Goal: Task Accomplishment & Management: Manage account settings

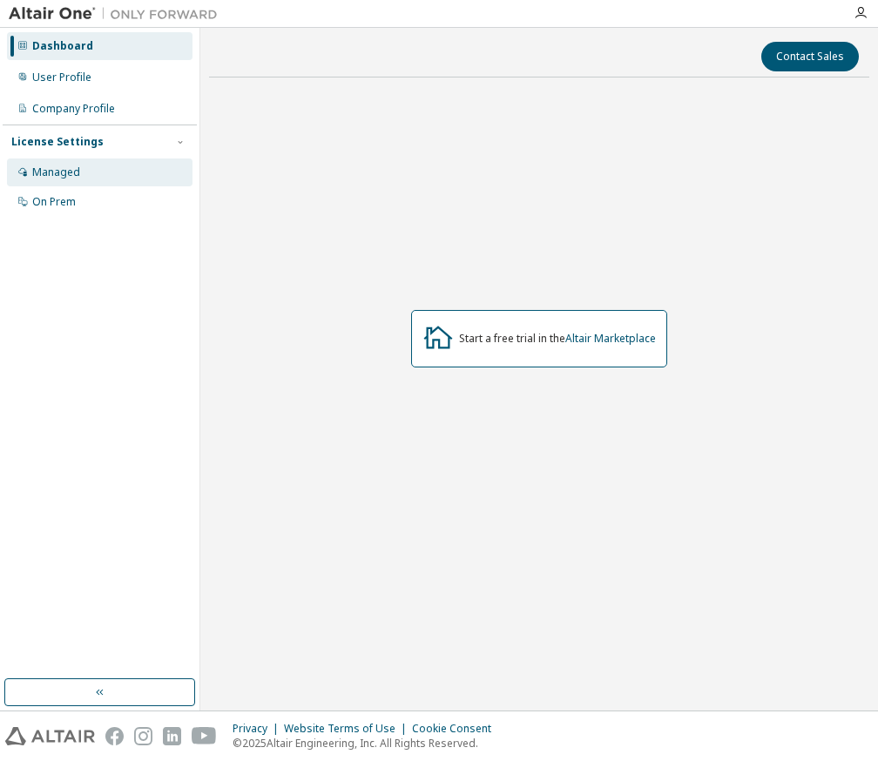
click at [113, 162] on div "Managed" at bounding box center [99, 172] width 185 height 28
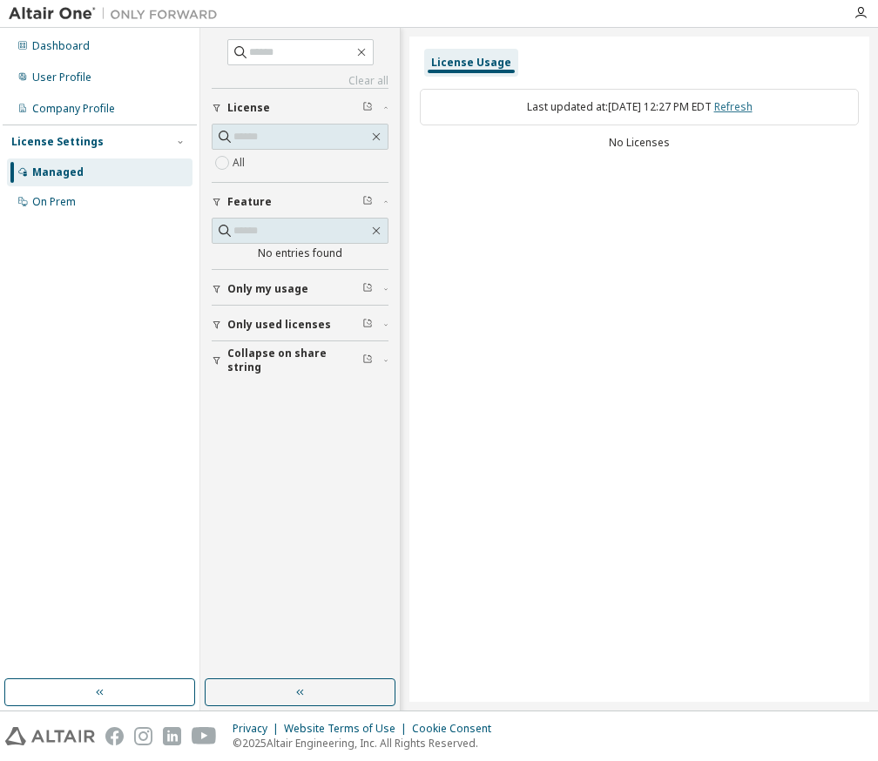
click at [739, 109] on link "Refresh" at bounding box center [733, 106] width 38 height 15
click at [292, 163] on div "All" at bounding box center [300, 162] width 177 height 21
click at [297, 254] on div "No entries found" at bounding box center [300, 253] width 177 height 14
click at [296, 282] on span "Only my usage" at bounding box center [267, 289] width 81 height 14
click at [240, 314] on label "Yes" at bounding box center [242, 315] width 21 height 21
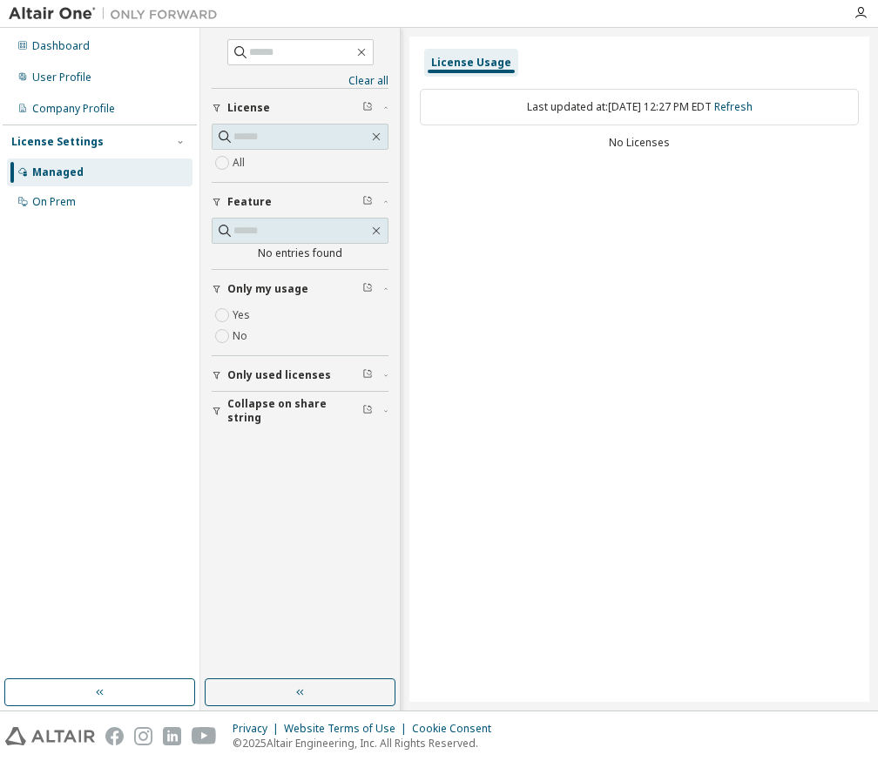
click at [243, 314] on label "Yes" at bounding box center [242, 315] width 21 height 21
click at [292, 380] on button "Only used licenses" at bounding box center [300, 375] width 177 height 38
click at [261, 464] on span "Collapse on share string" at bounding box center [294, 462] width 135 height 28
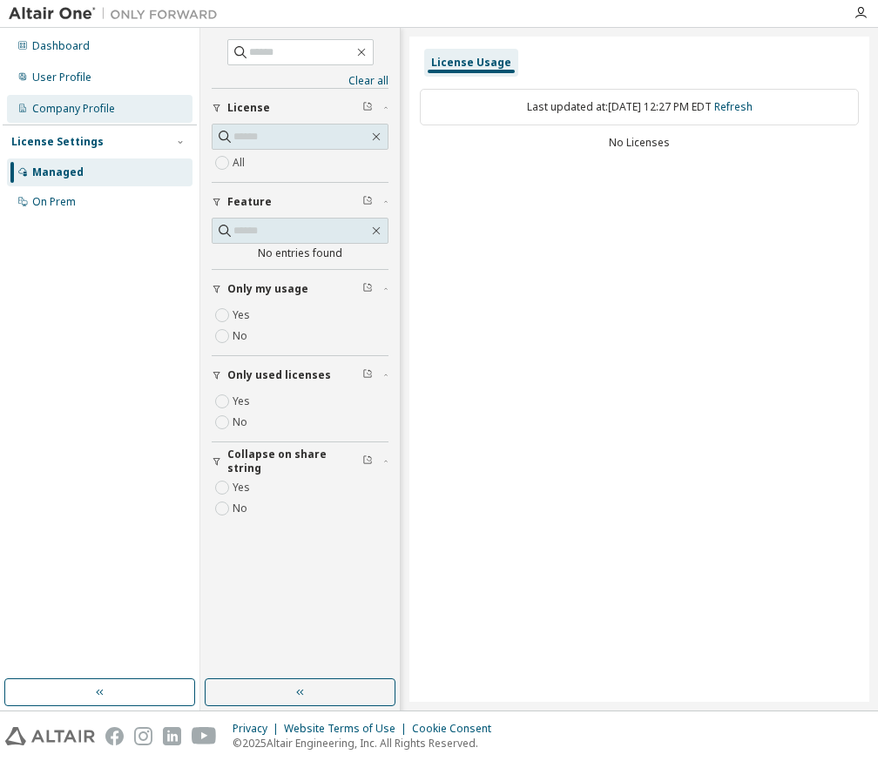
click at [135, 117] on div "Company Profile" at bounding box center [99, 109] width 185 height 28
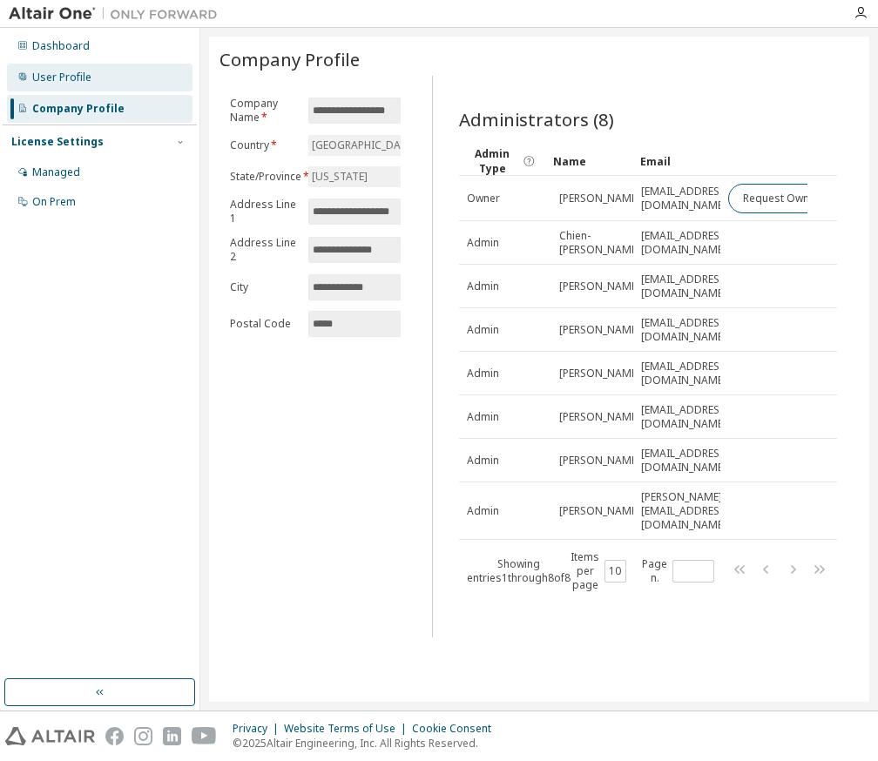
click at [139, 69] on div "User Profile" at bounding box center [99, 78] width 185 height 28
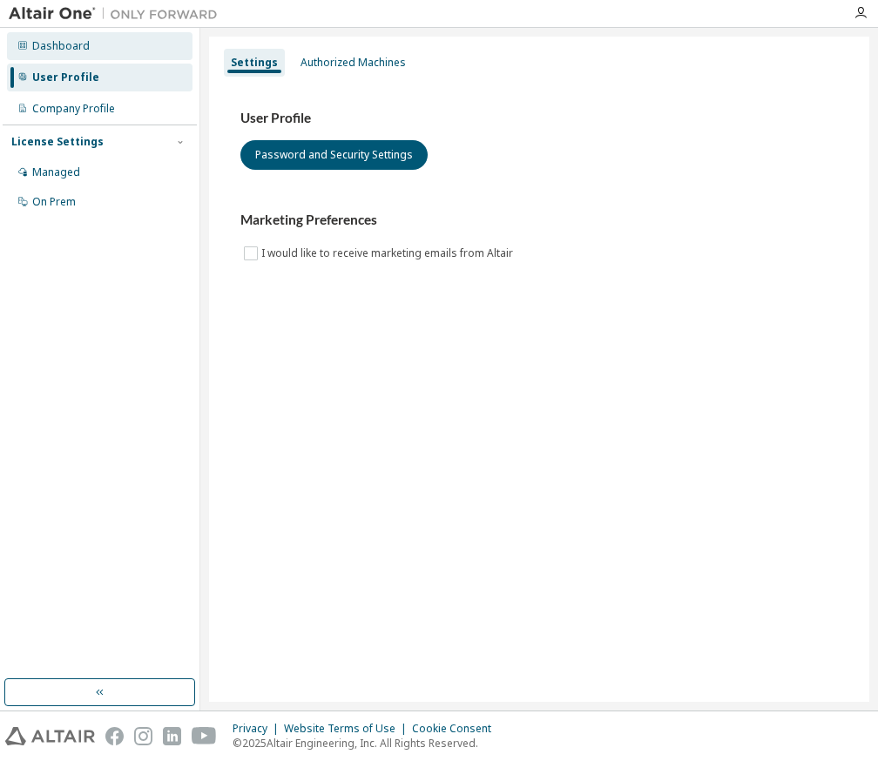
click at [146, 45] on div "Dashboard" at bounding box center [99, 46] width 185 height 28
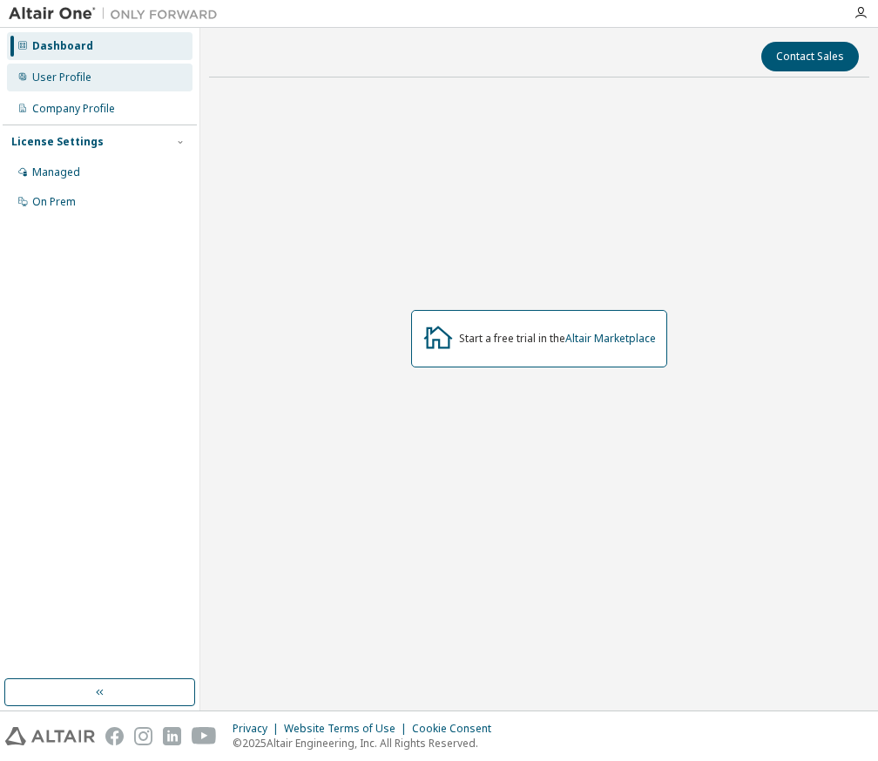
click at [125, 77] on div "User Profile" at bounding box center [99, 78] width 185 height 28
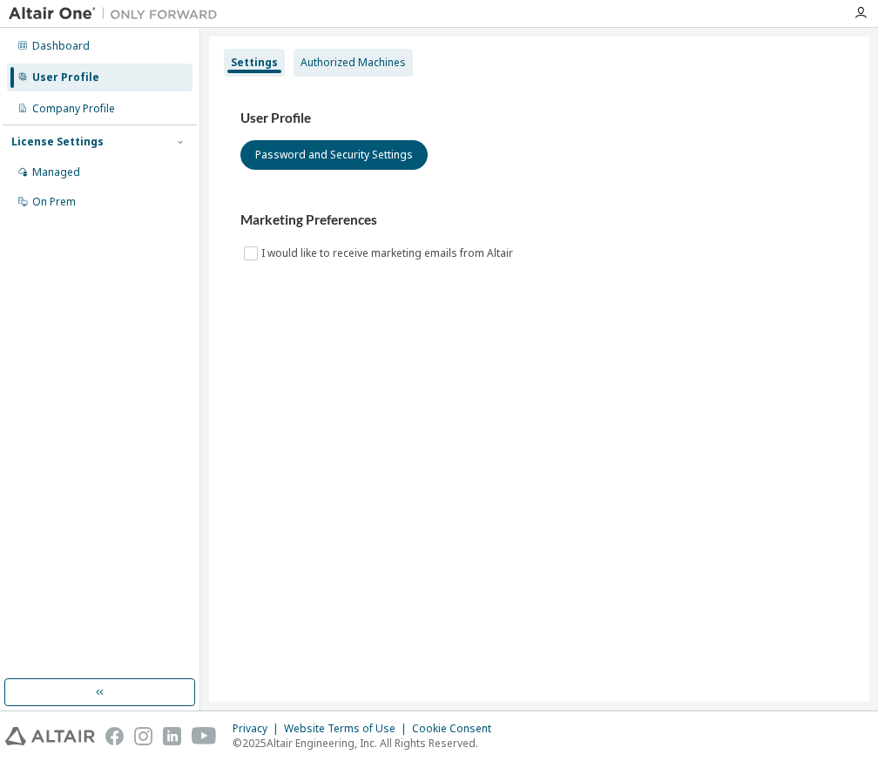
click at [349, 57] on div "Authorized Machines" at bounding box center [352, 63] width 105 height 14
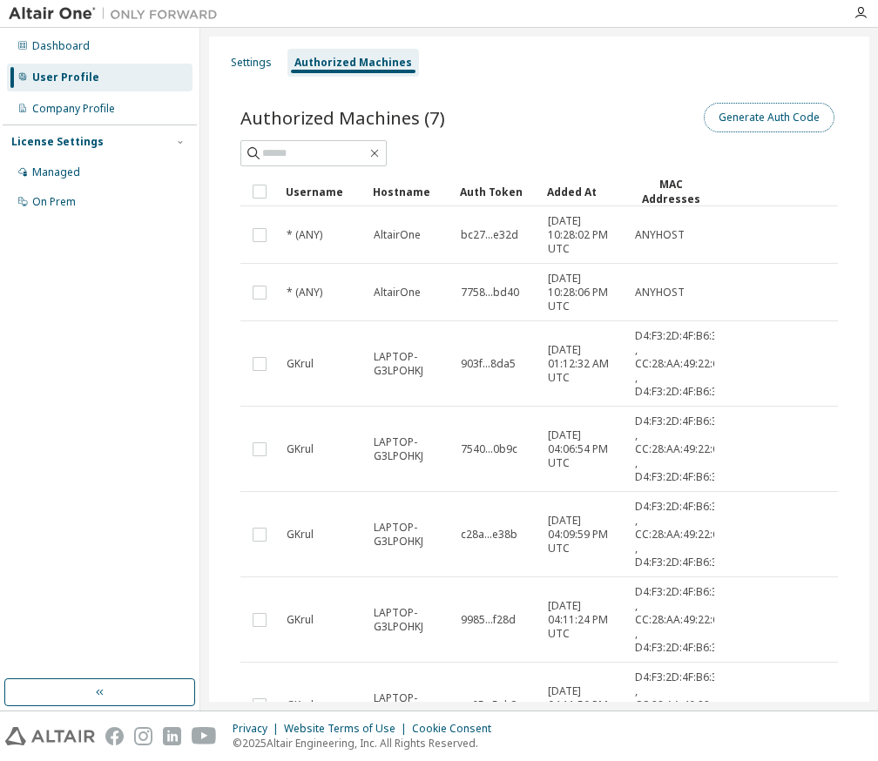
click at [740, 111] on button "Generate Auth Code" at bounding box center [768, 118] width 131 height 30
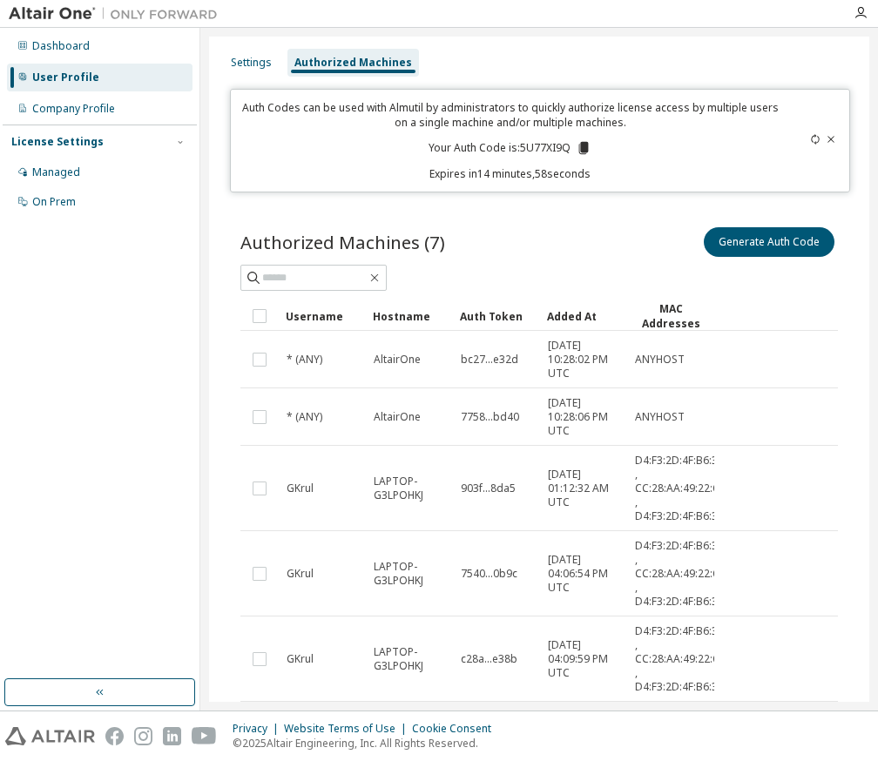
click at [548, 146] on p "Your Auth Code is: 5U77XI9Q" at bounding box center [509, 148] width 163 height 16
click at [681, 50] on div "Settings Authorized Machines" at bounding box center [538, 62] width 639 height 31
click at [538, 144] on p "Your Auth Code is: 5U77XI9Q" at bounding box center [509, 148] width 163 height 16
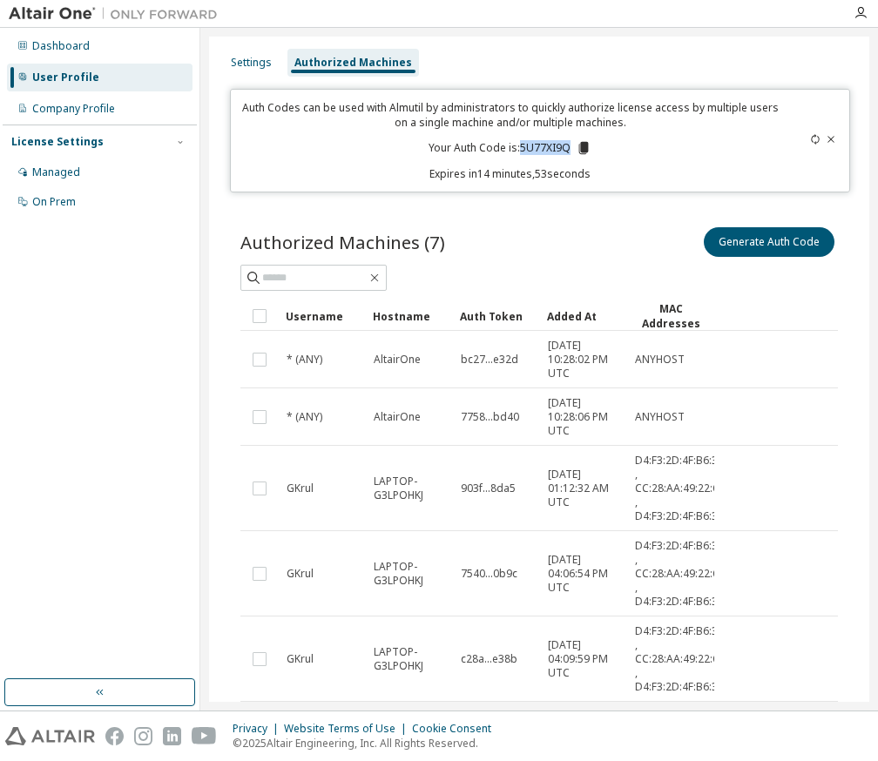
copy p "5U77XI9Q"
click at [526, 230] on div "Authorized Machines (7) Generate Auth Code" at bounding box center [538, 242] width 597 height 37
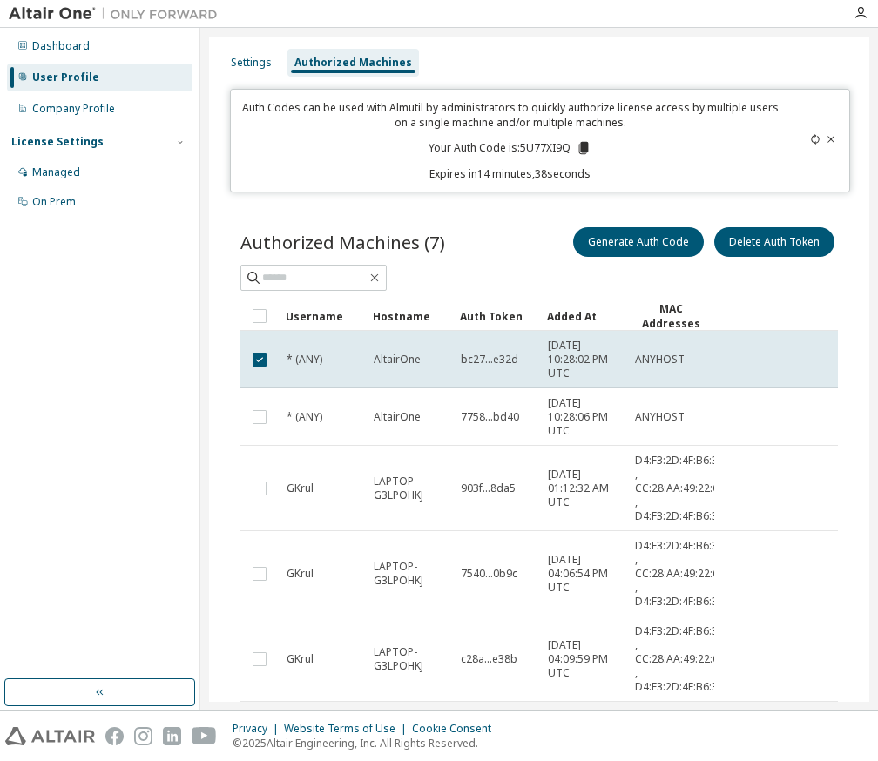
click at [491, 235] on div "Authorized Machines (7) Generate Auth Code Delete Auth Token" at bounding box center [538, 242] width 597 height 37
click at [761, 240] on button "Delete Auth Token" at bounding box center [774, 242] width 120 height 30
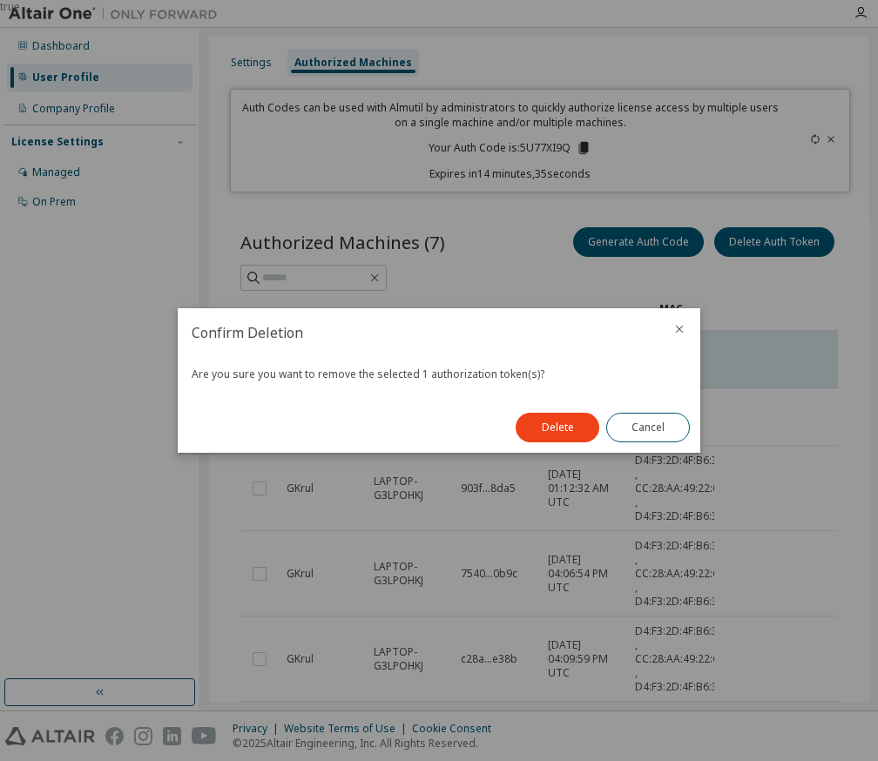
click at [676, 322] on icon "close" at bounding box center [679, 329] width 14 height 14
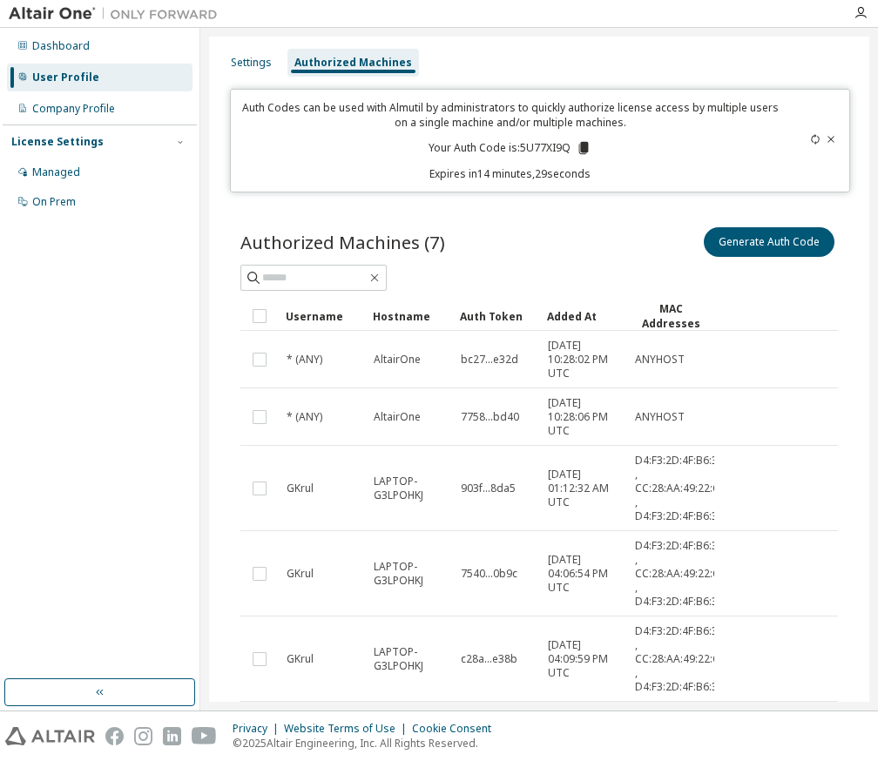
click at [489, 488] on span "903f...8da5" at bounding box center [488, 488] width 55 height 14
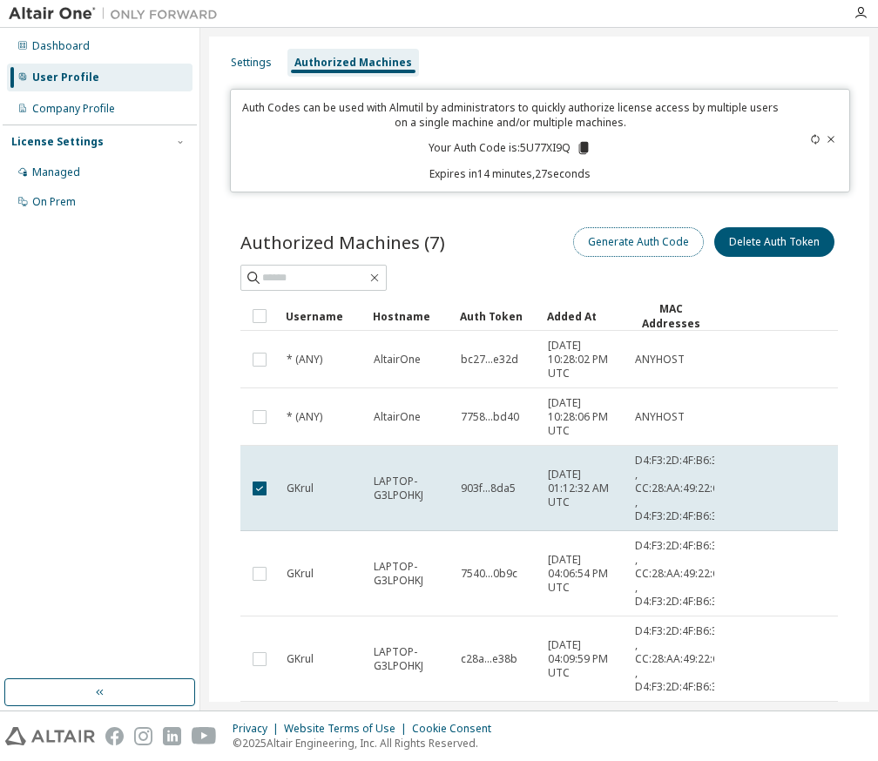
click at [658, 246] on button "Generate Auth Code" at bounding box center [638, 242] width 131 height 30
click at [649, 251] on button "Generate Auth Code" at bounding box center [638, 242] width 131 height 30
click at [825, 137] on icon at bounding box center [830, 139] width 10 height 10
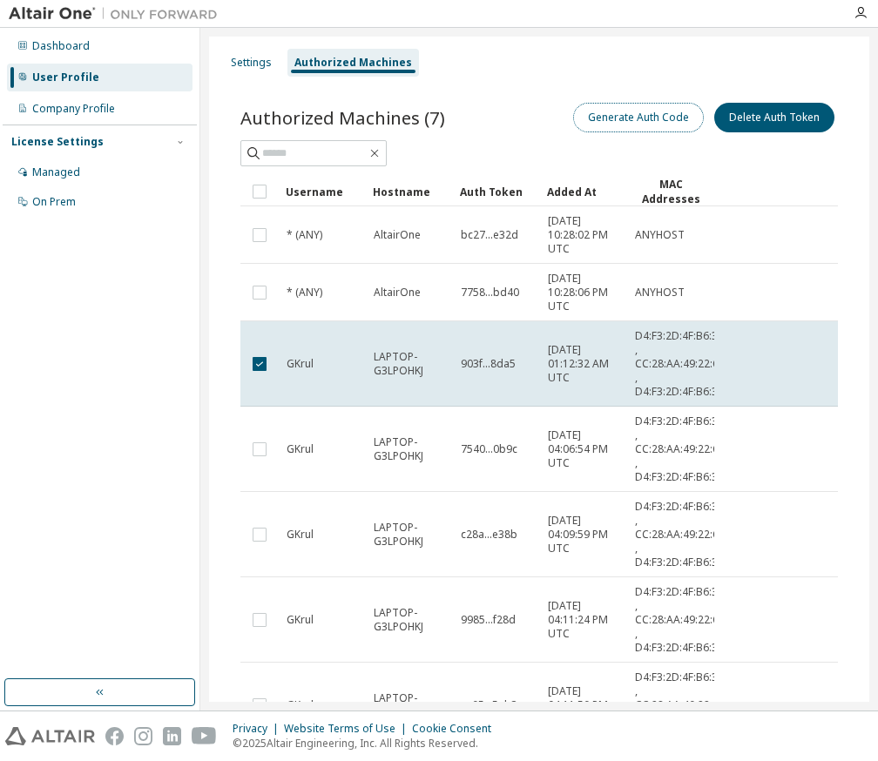
click at [630, 123] on button "Generate Auth Code" at bounding box center [638, 118] width 131 height 30
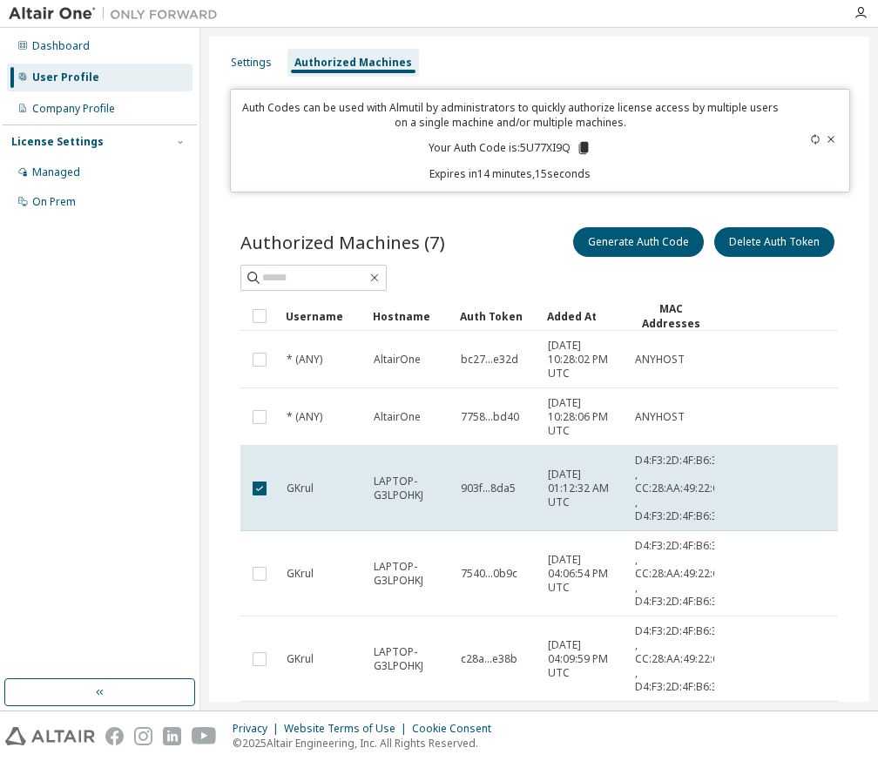
click at [825, 134] on icon at bounding box center [830, 139] width 10 height 10
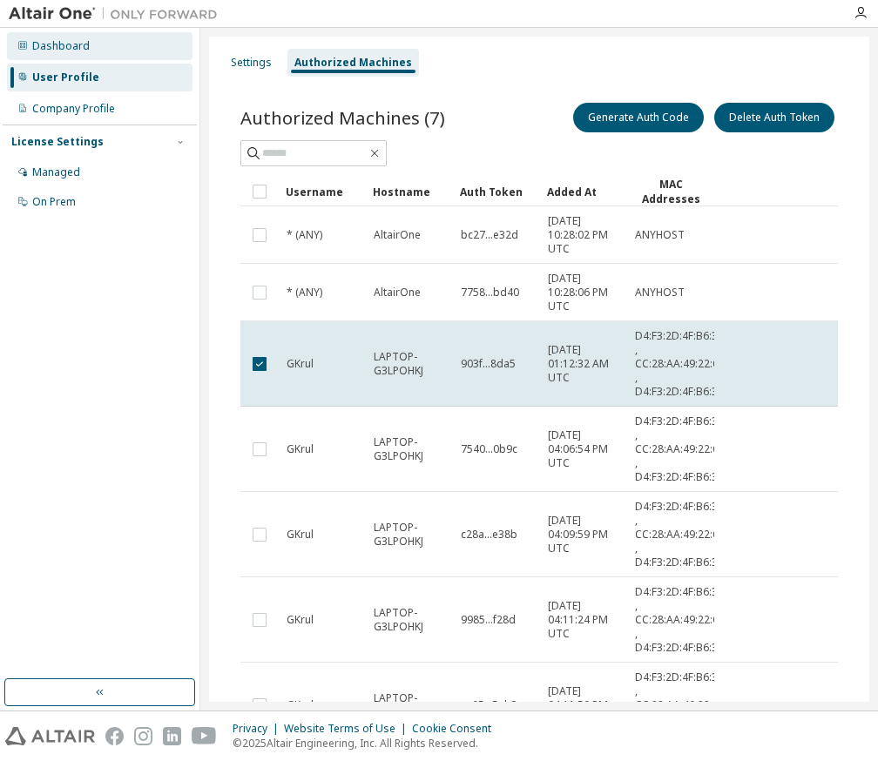
click at [118, 50] on div "Dashboard" at bounding box center [99, 46] width 185 height 28
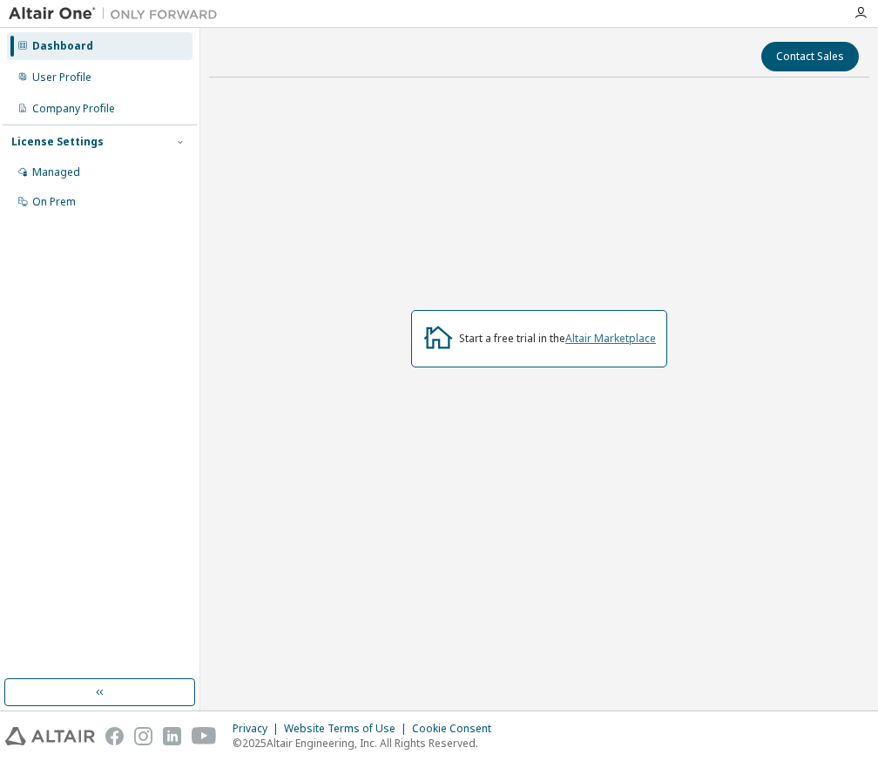
click at [606, 340] on link "Altair Marketplace" at bounding box center [610, 338] width 91 height 15
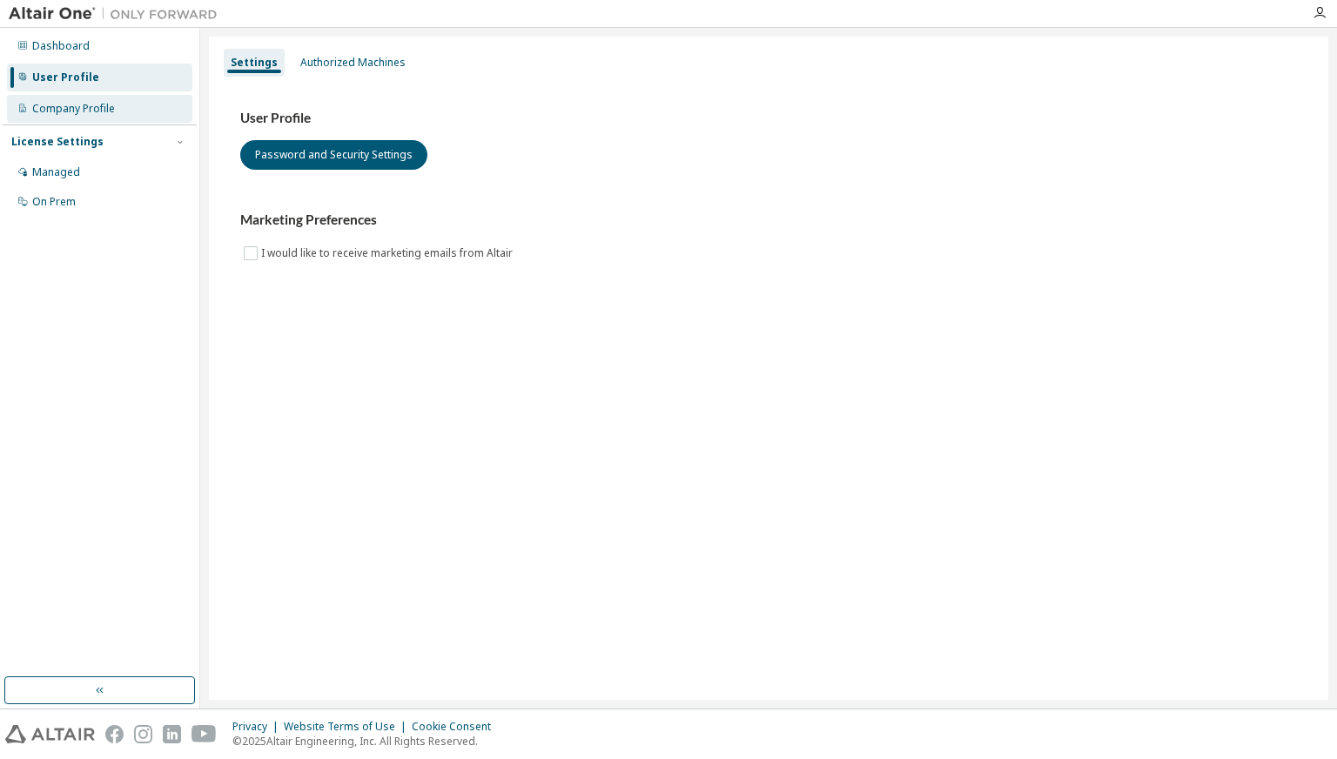
click at [137, 104] on div "Company Profile" at bounding box center [99, 109] width 185 height 28
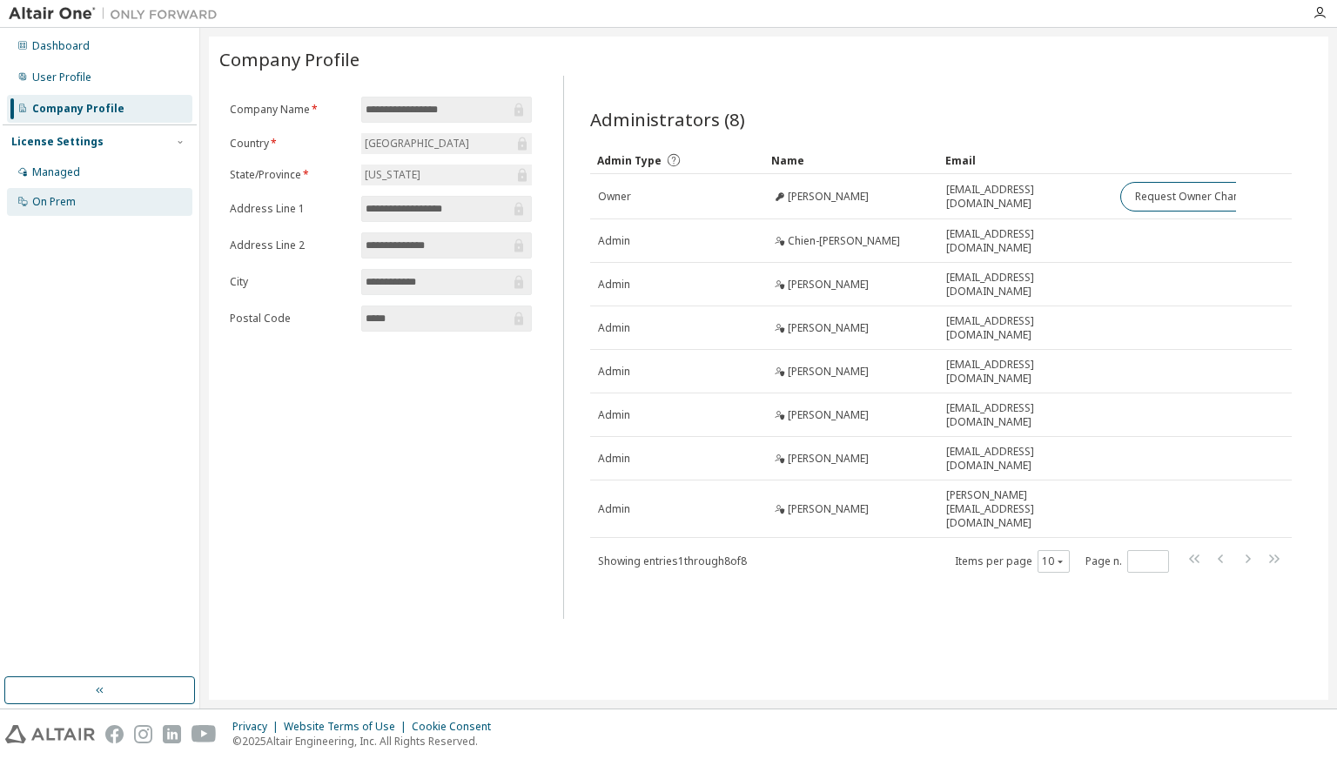
click at [98, 199] on div "On Prem" at bounding box center [99, 202] width 185 height 28
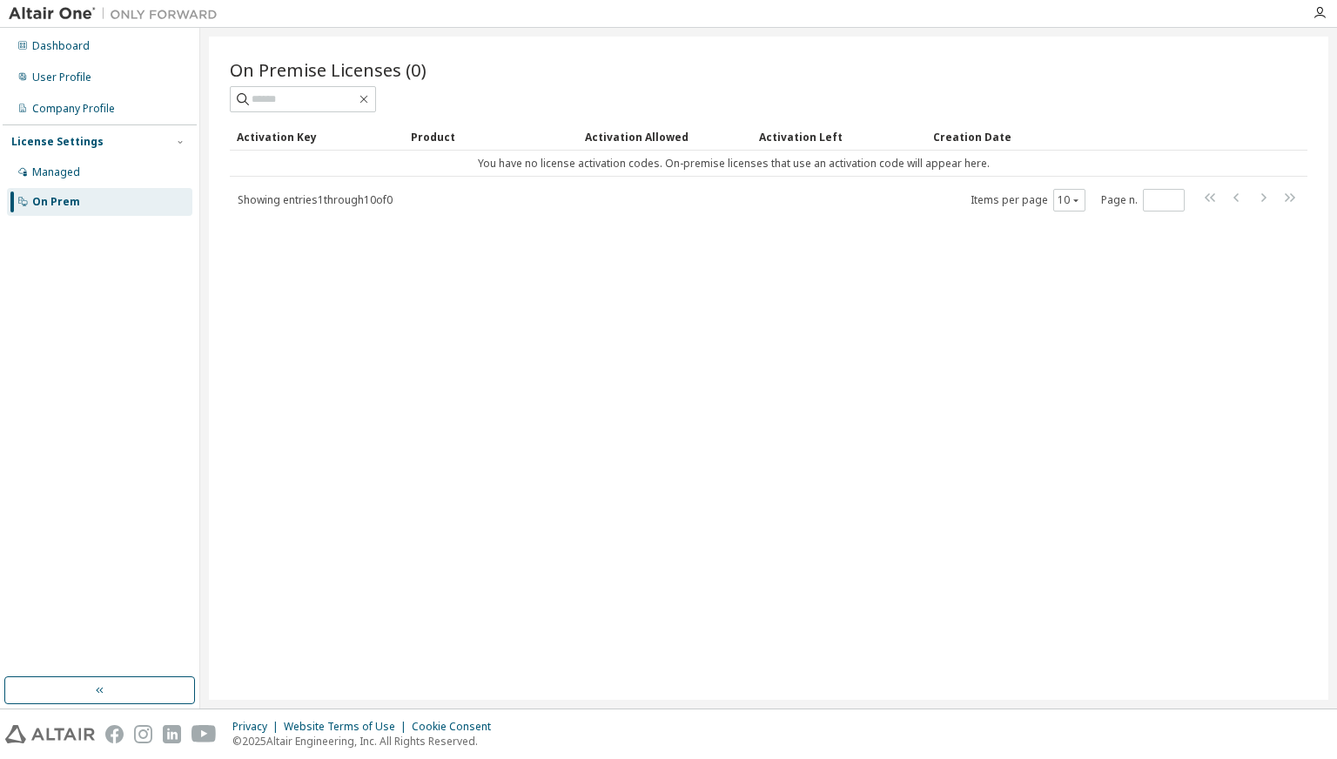
click at [114, 156] on div "License Settings Managed On Prem" at bounding box center [100, 171] width 194 height 93
click at [114, 172] on div "Managed" at bounding box center [99, 172] width 185 height 28
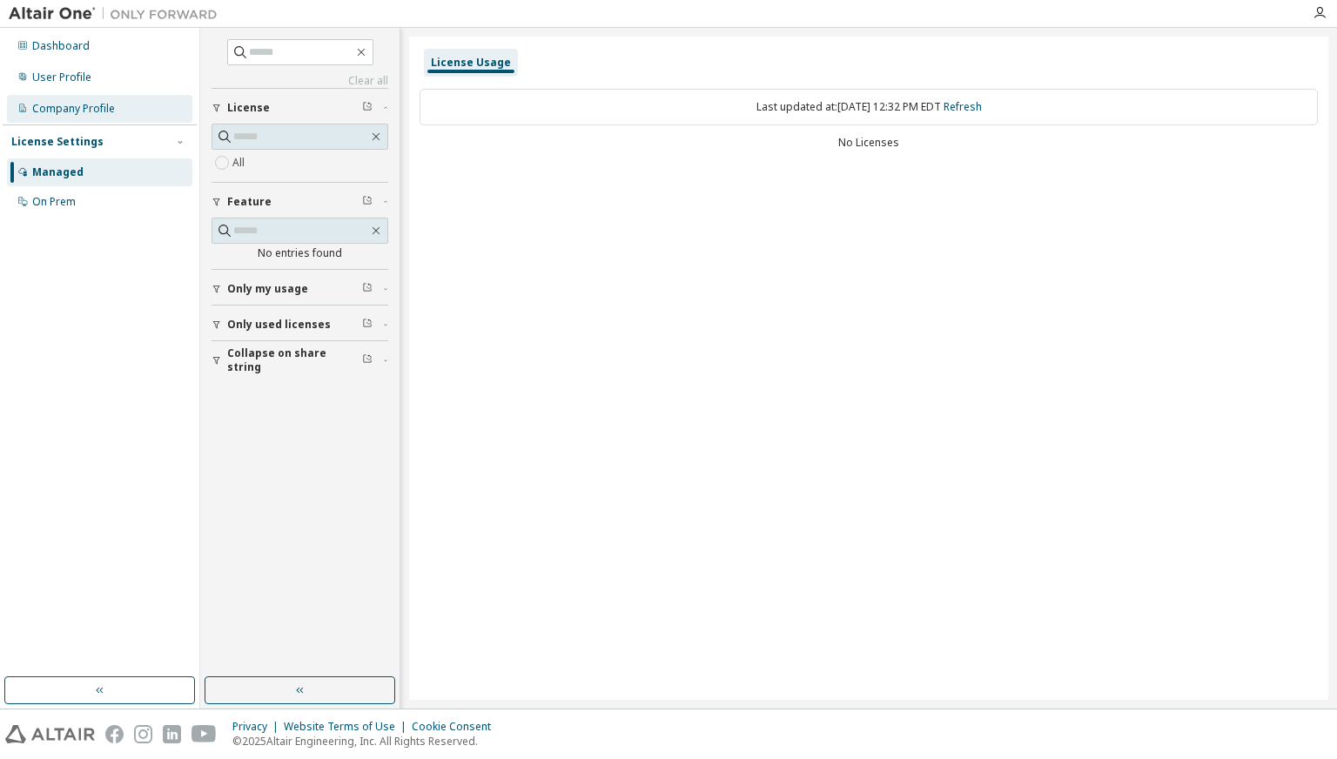
click at [136, 113] on div "Company Profile" at bounding box center [99, 109] width 185 height 28
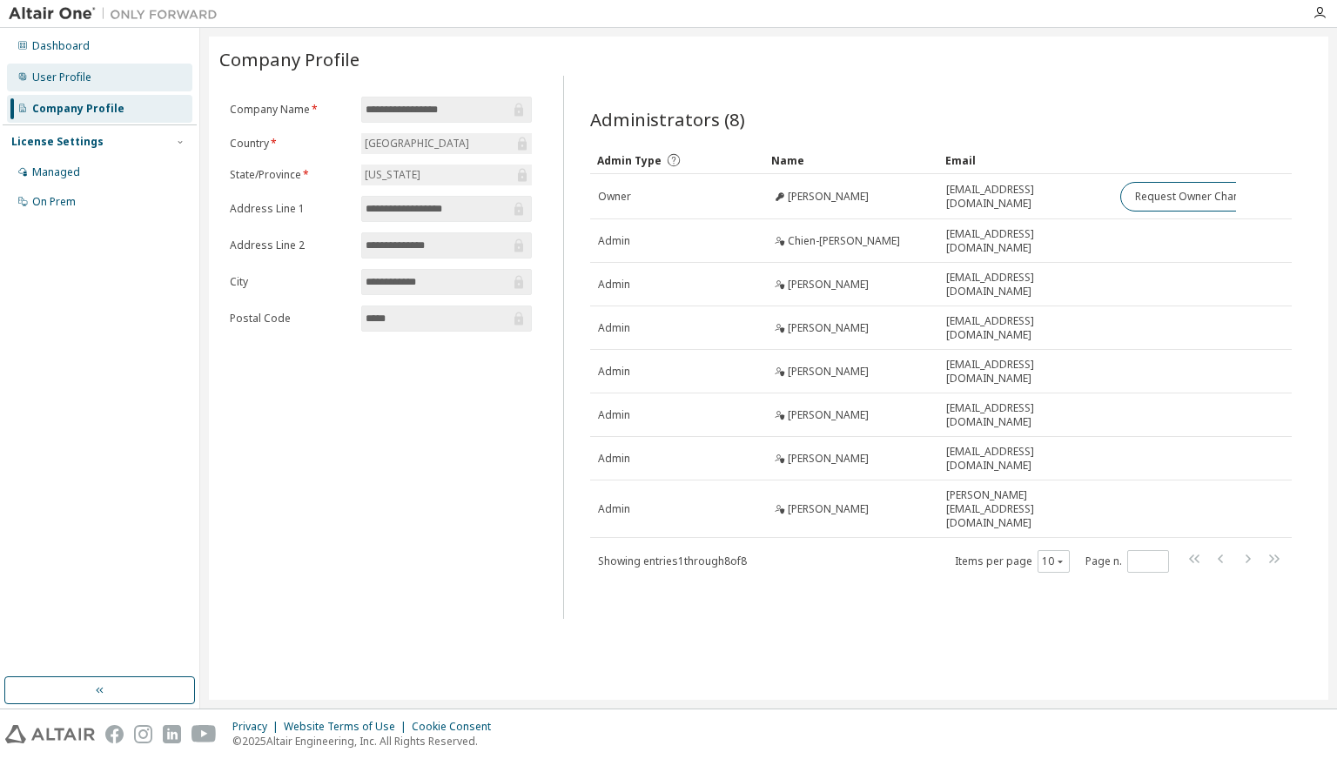
click at [136, 84] on div "User Profile" at bounding box center [99, 78] width 185 height 28
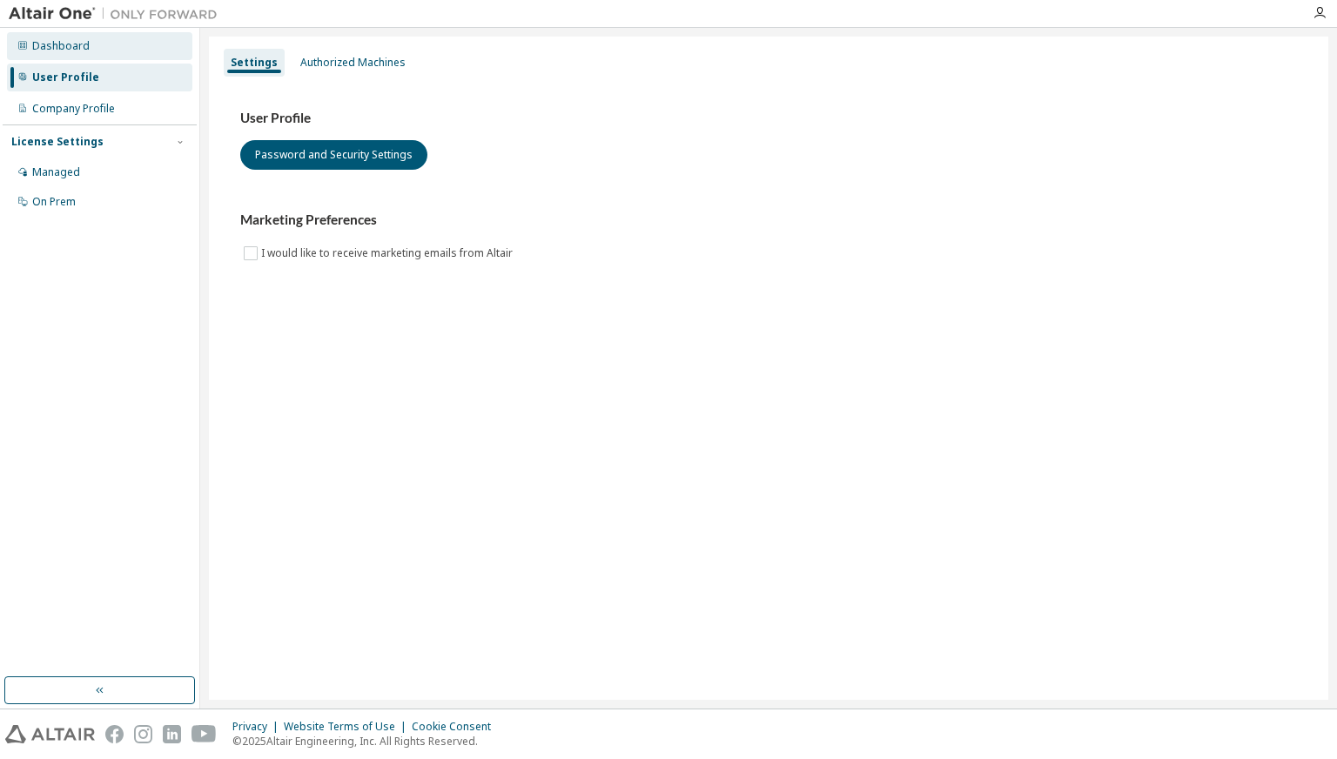
click at [146, 54] on div "Dashboard" at bounding box center [99, 46] width 185 height 28
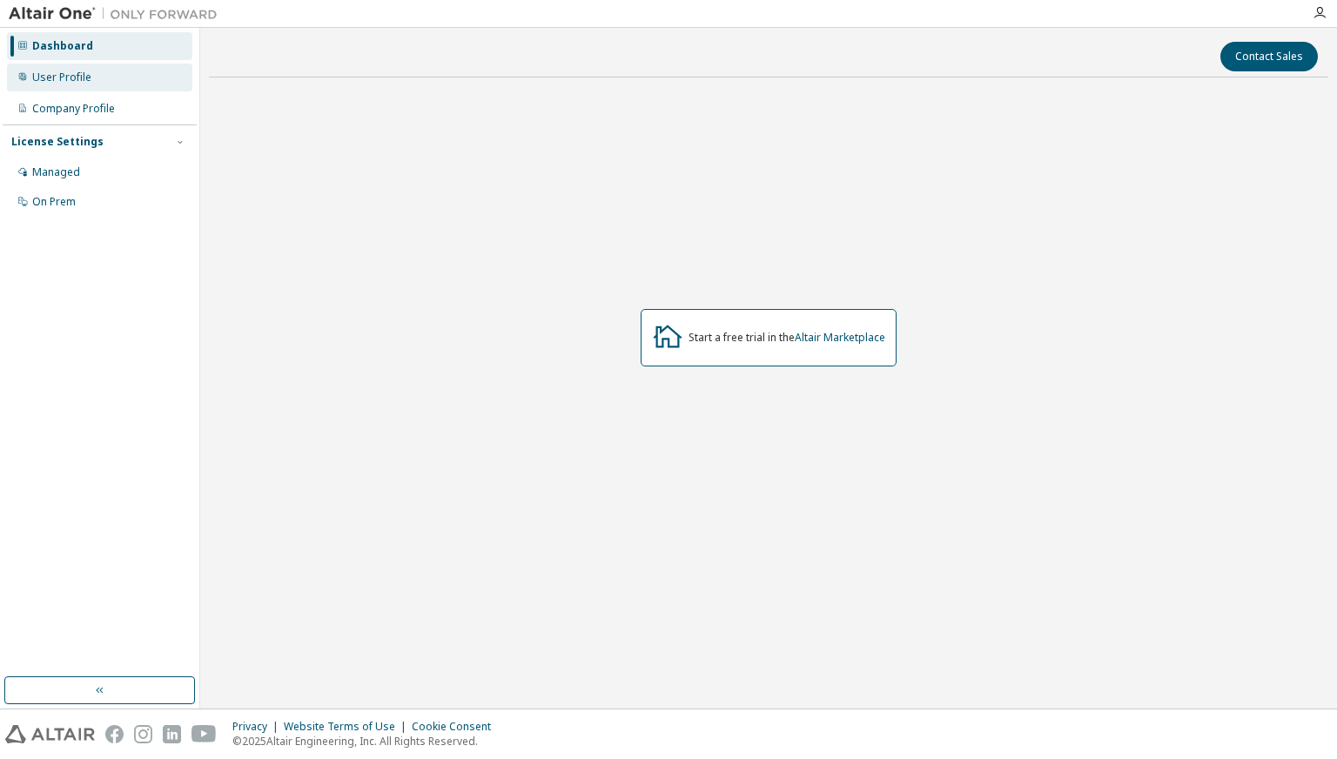
click at [146, 88] on div "User Profile" at bounding box center [99, 78] width 185 height 28
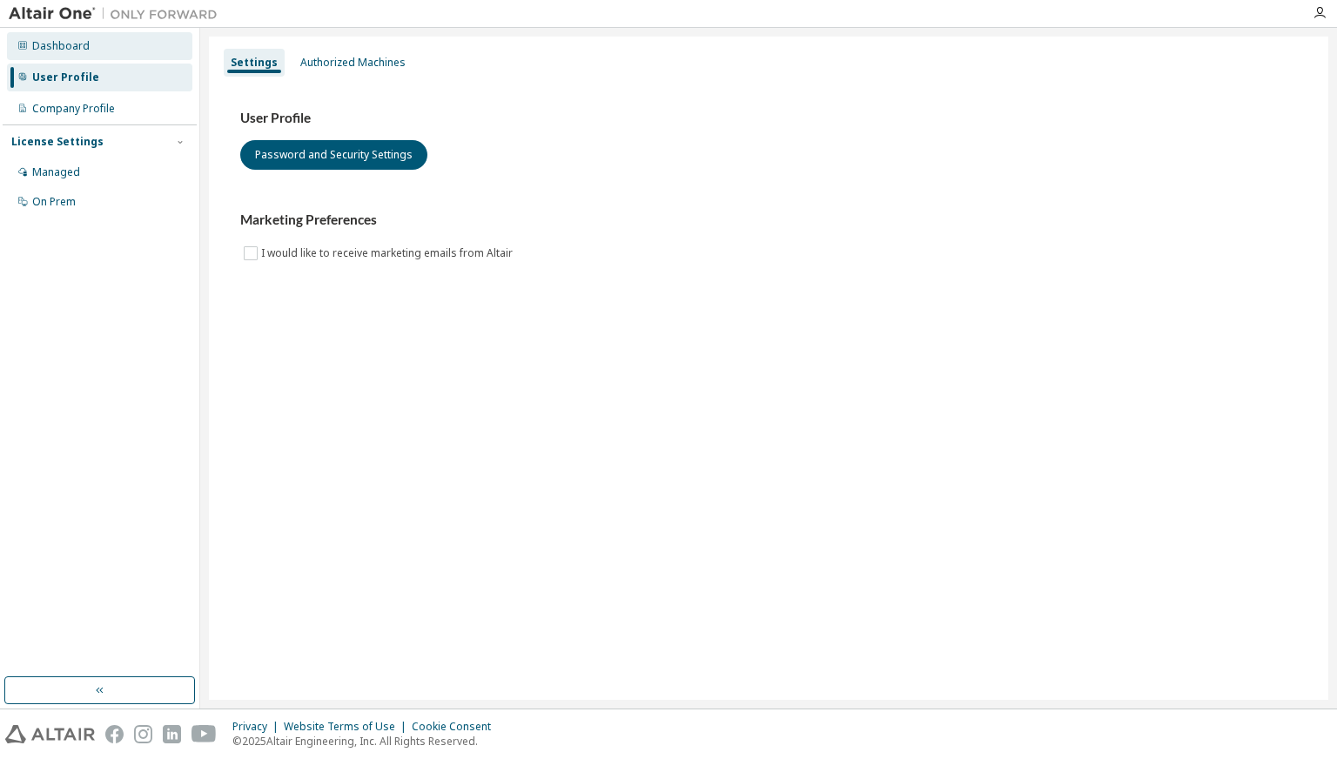
click at [160, 38] on div "Dashboard" at bounding box center [99, 46] width 185 height 28
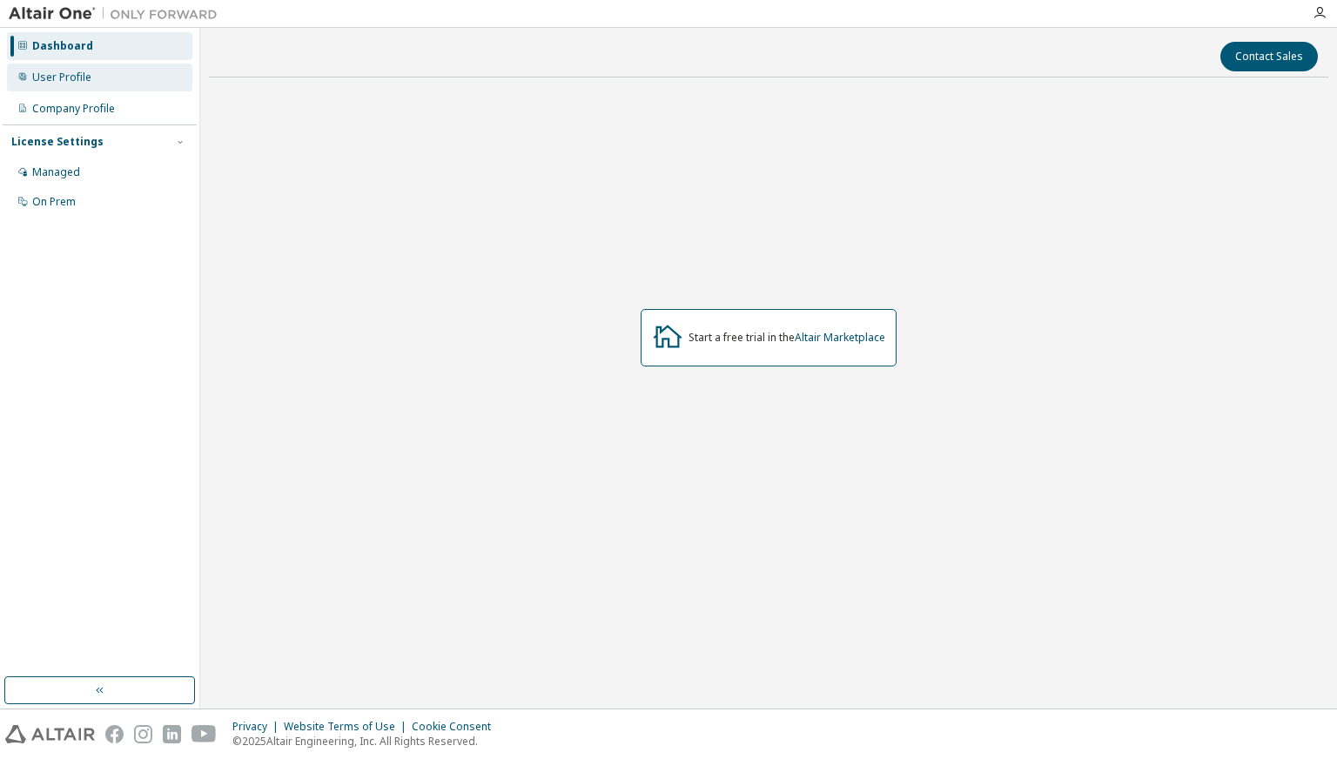
drag, startPoint x: 152, startPoint y: 68, endPoint x: 150, endPoint y: 78, distance: 10.8
click at [152, 71] on div "User Profile" at bounding box center [99, 78] width 185 height 28
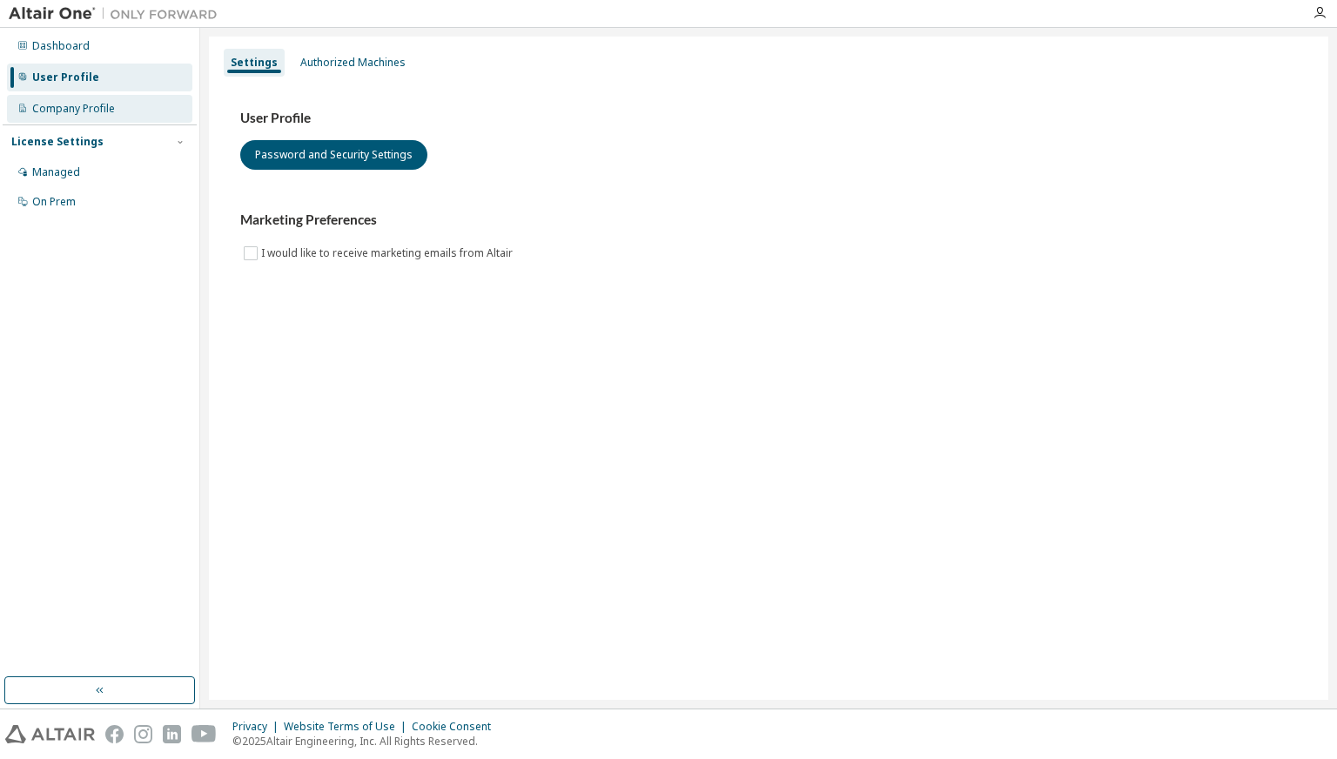
click at [137, 119] on div "Company Profile" at bounding box center [99, 109] width 185 height 28
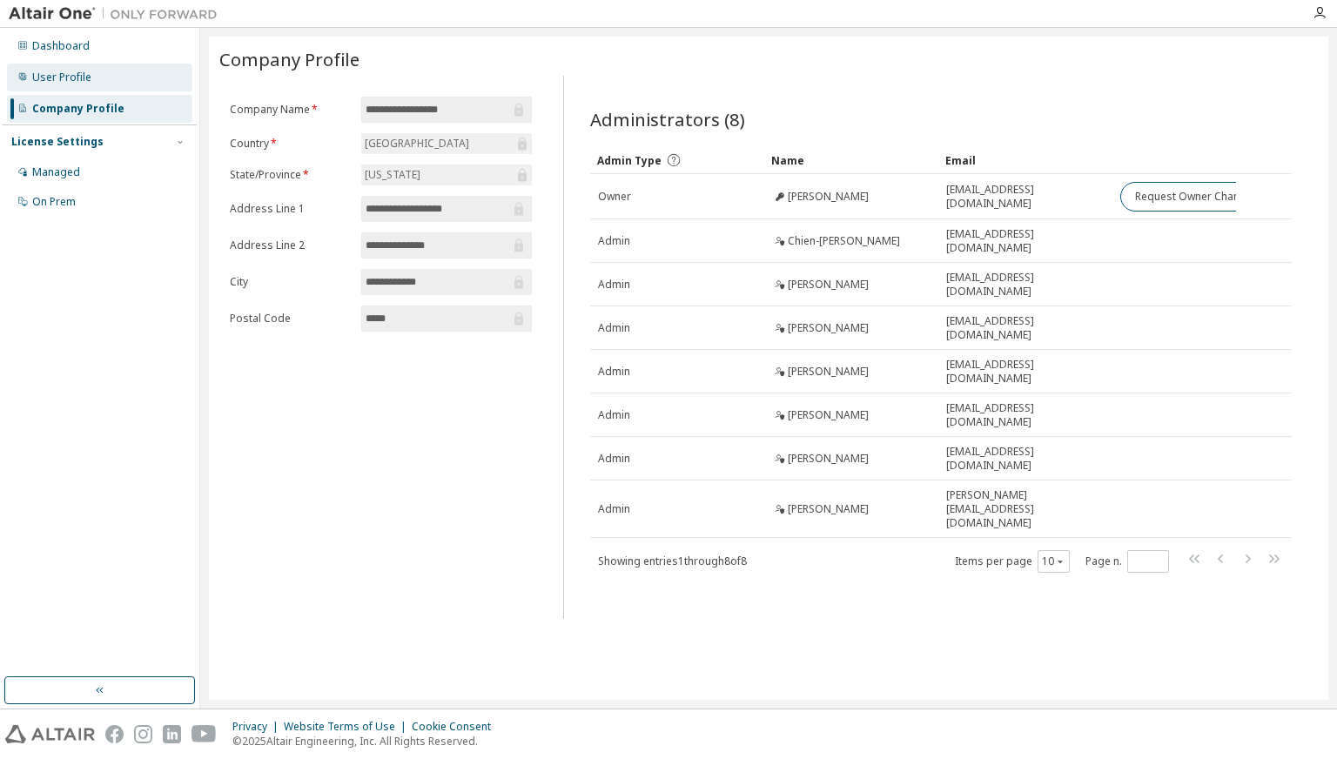
click at [125, 78] on div "User Profile" at bounding box center [99, 78] width 185 height 28
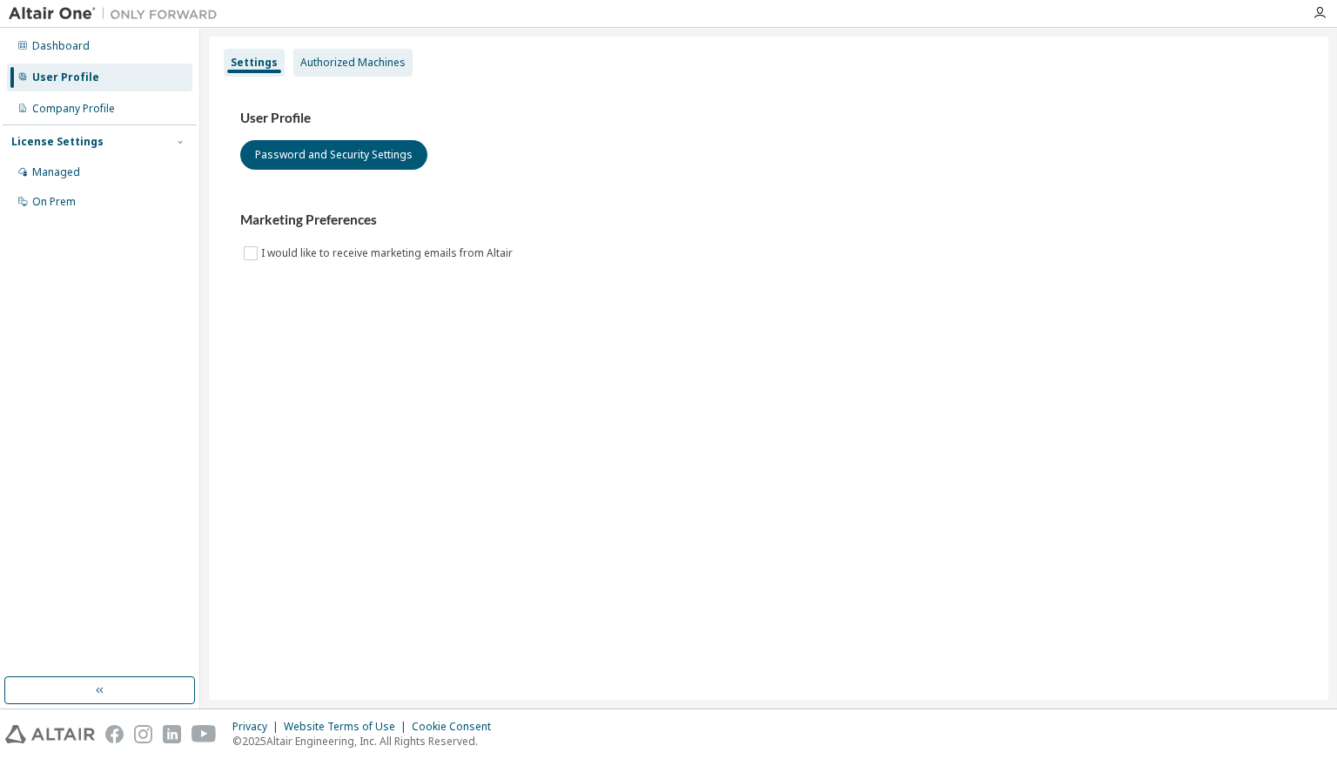
click at [331, 72] on div "Authorized Machines" at bounding box center [352, 63] width 119 height 28
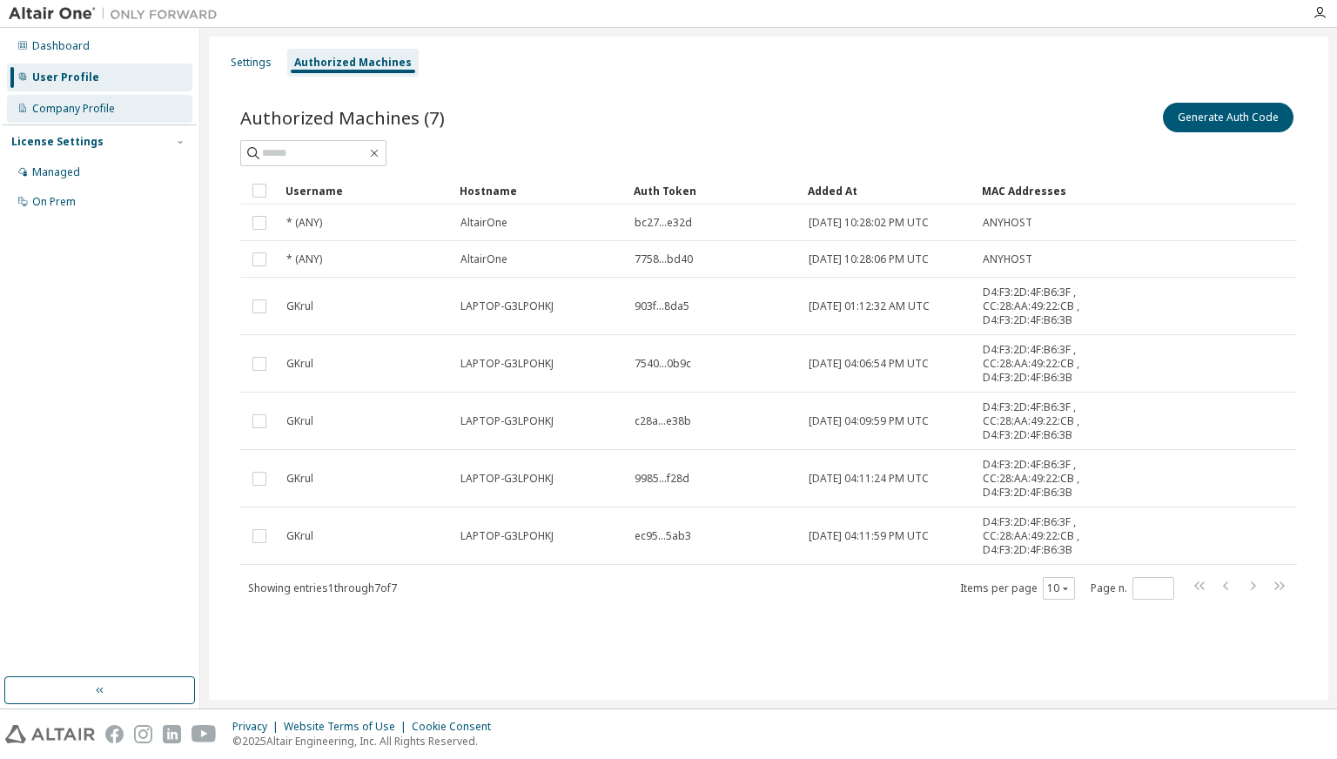
click at [101, 118] on div "Company Profile" at bounding box center [99, 109] width 185 height 28
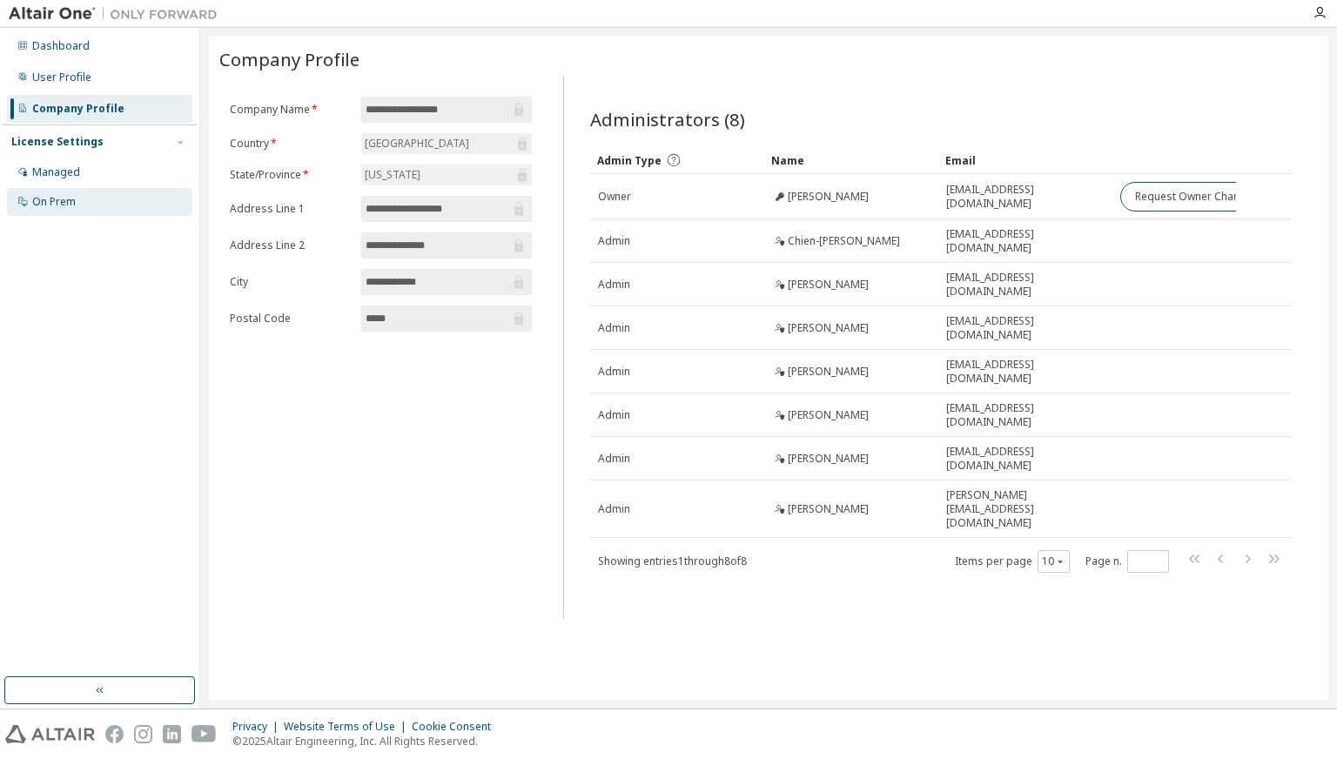
click at [68, 193] on div "On Prem" at bounding box center [99, 202] width 185 height 28
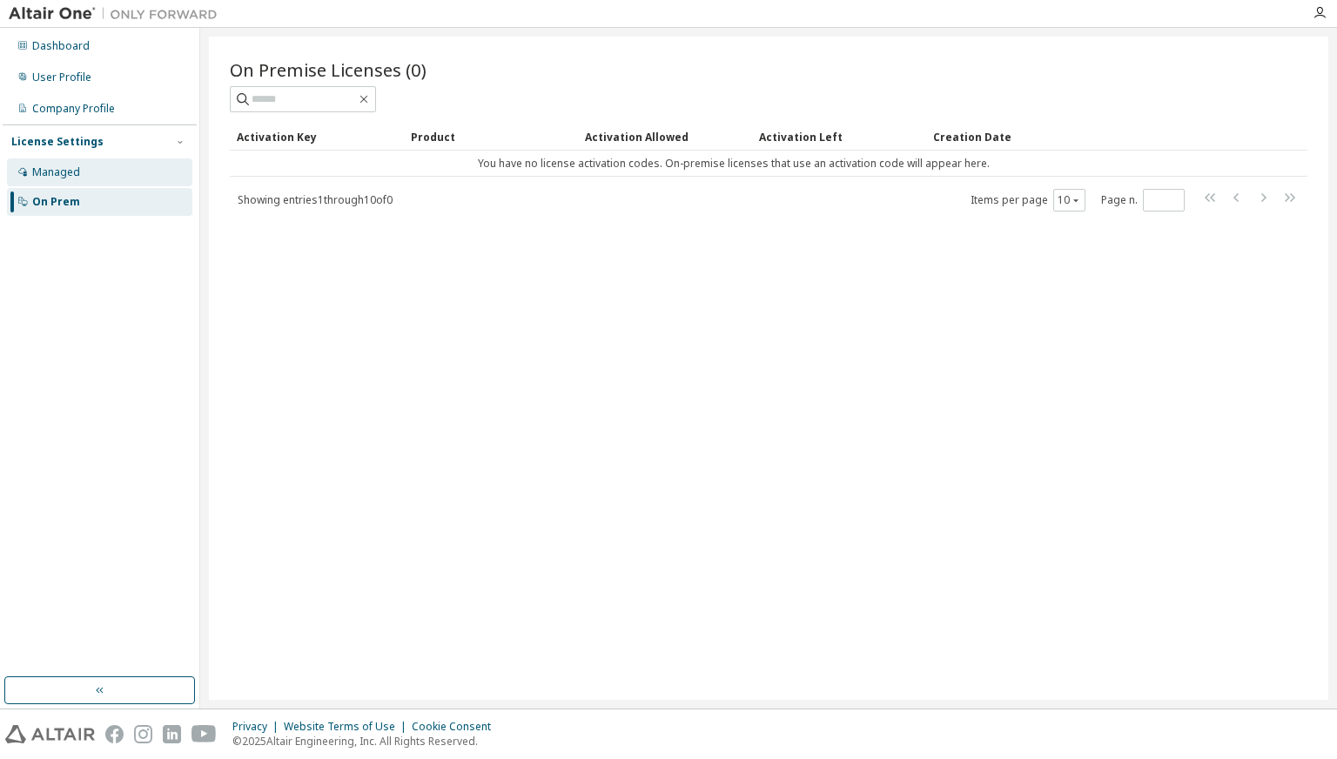
click at [94, 172] on div "Managed" at bounding box center [99, 172] width 185 height 28
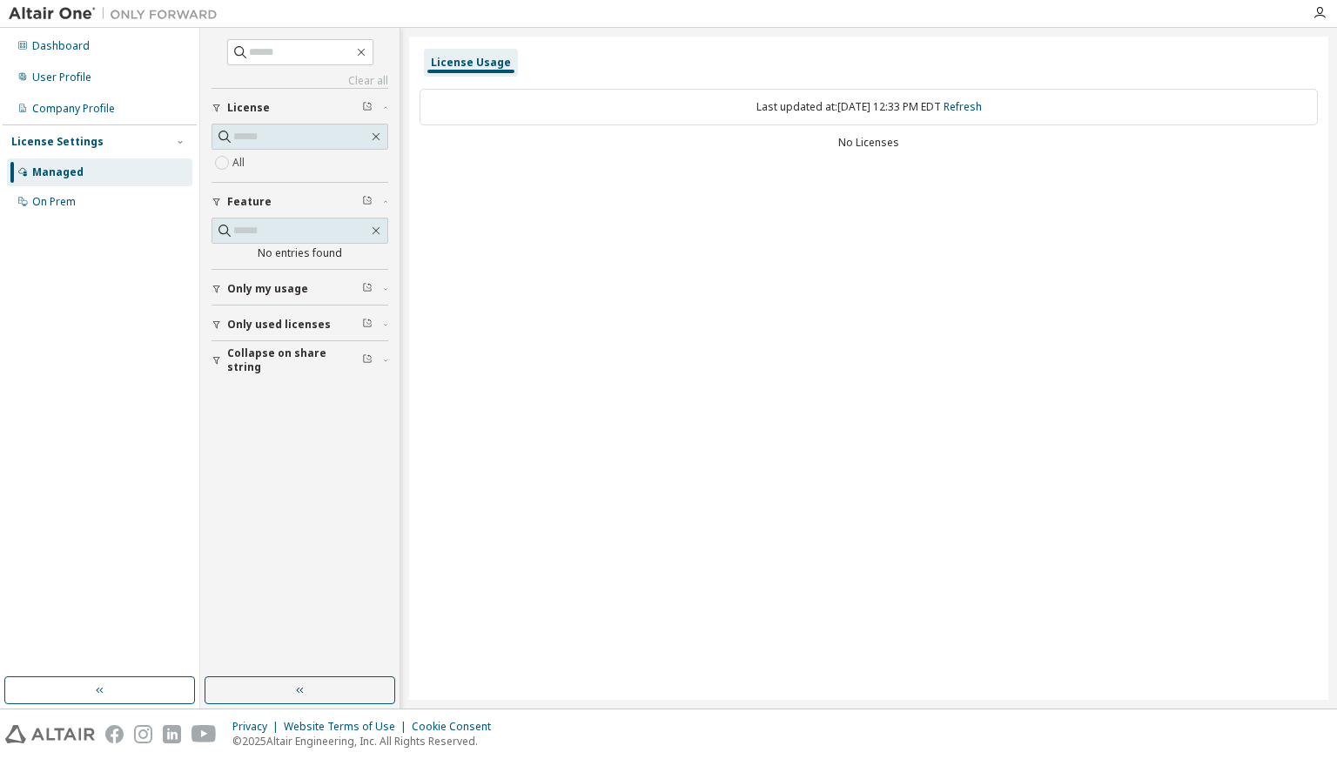
click at [44, 11] on img at bounding box center [118, 13] width 218 height 17
click at [14, 10] on img at bounding box center [118, 13] width 218 height 17
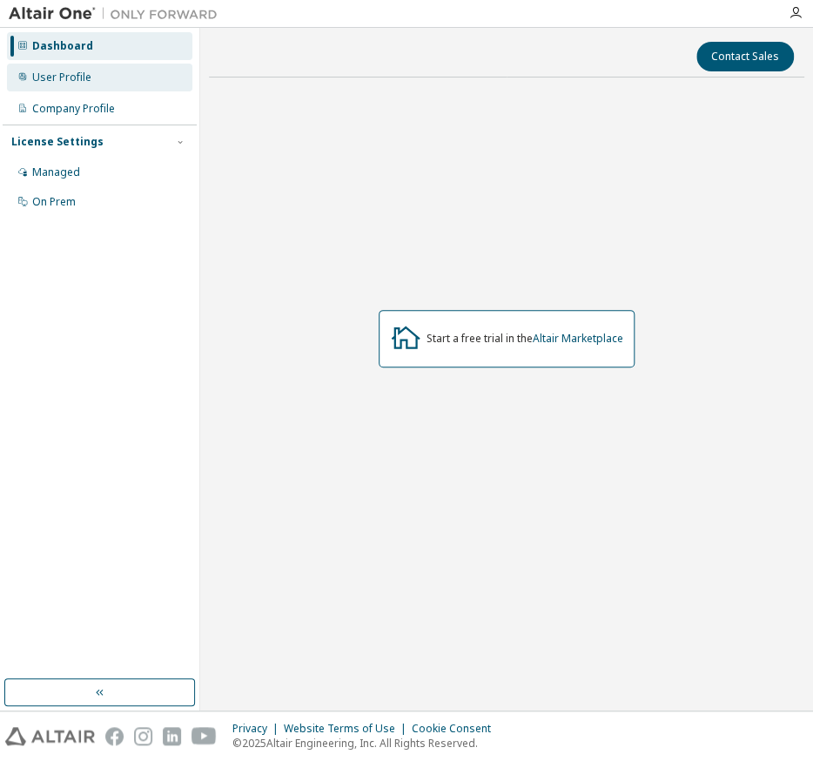
click at [131, 88] on div "User Profile" at bounding box center [99, 78] width 185 height 28
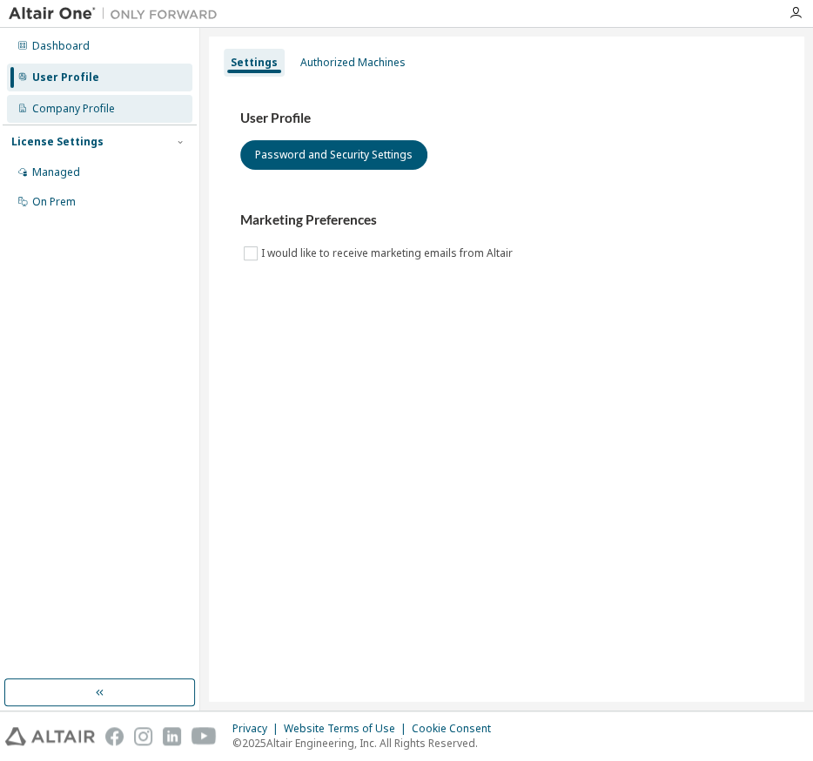
click at [128, 95] on div "Company Profile" at bounding box center [99, 109] width 185 height 28
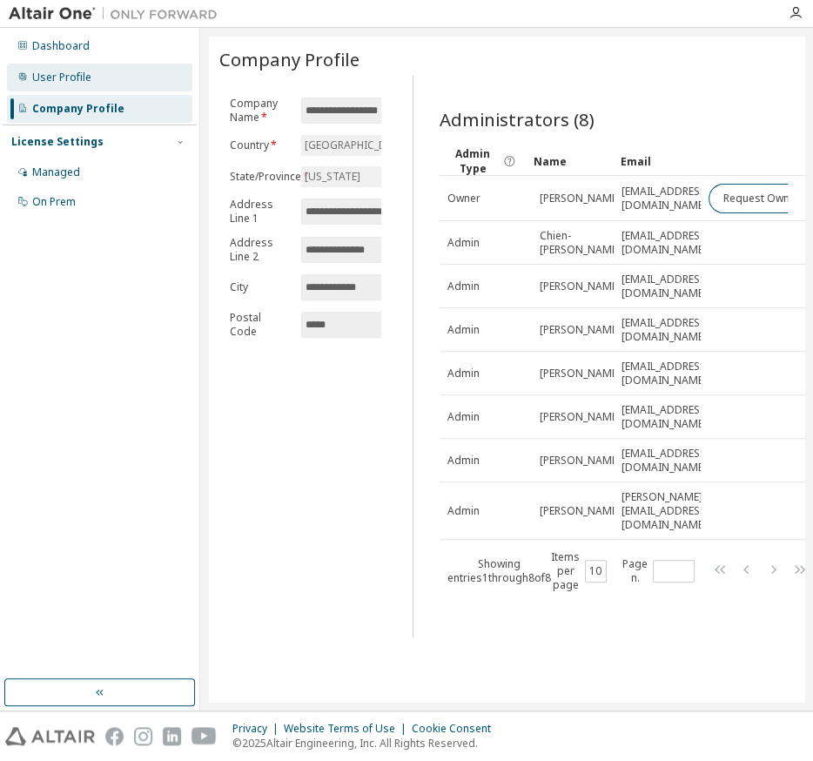
click at [136, 79] on div "User Profile" at bounding box center [99, 78] width 185 height 28
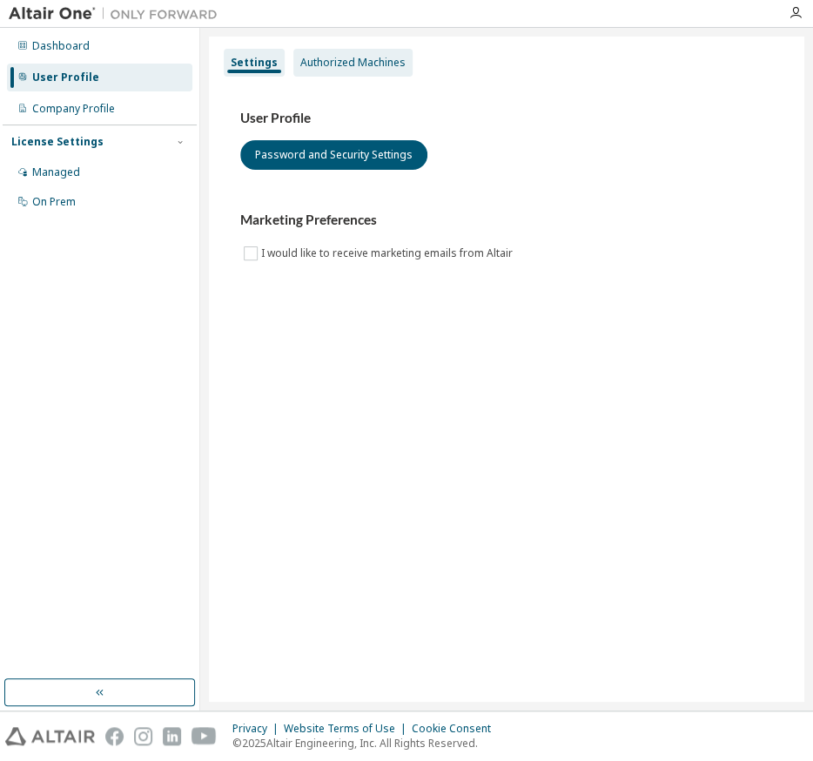
click at [352, 58] on div "Authorized Machines" at bounding box center [352, 63] width 105 height 14
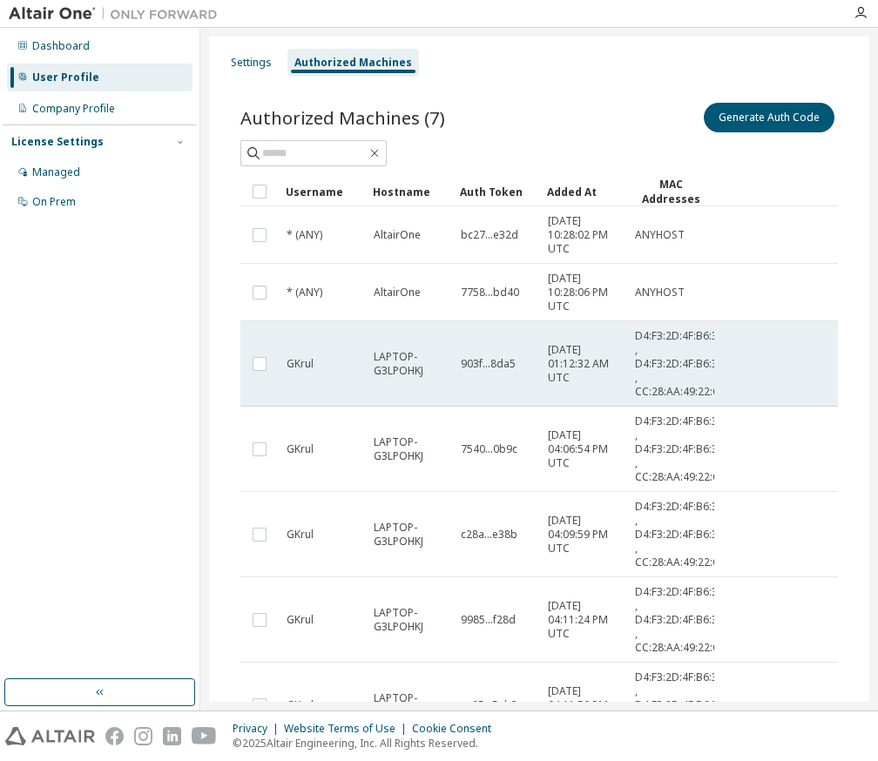
click at [697, 335] on span "D4:F3:2D:4F:B6:3F , D4:F3:2D:4F:B6:3B , CC:28:AA:49:22:CB" at bounding box center [680, 364] width 91 height 70
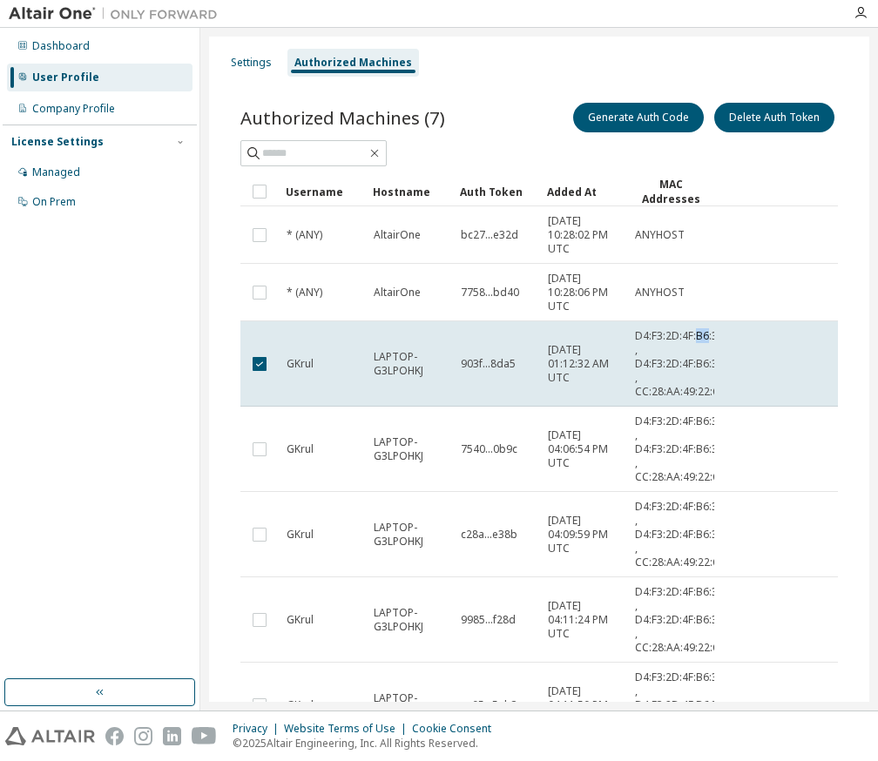
click at [697, 335] on span "D4:F3:2D:4F:B6:3F , D4:F3:2D:4F:B6:3B , CC:28:AA:49:22:CB" at bounding box center [680, 364] width 91 height 70
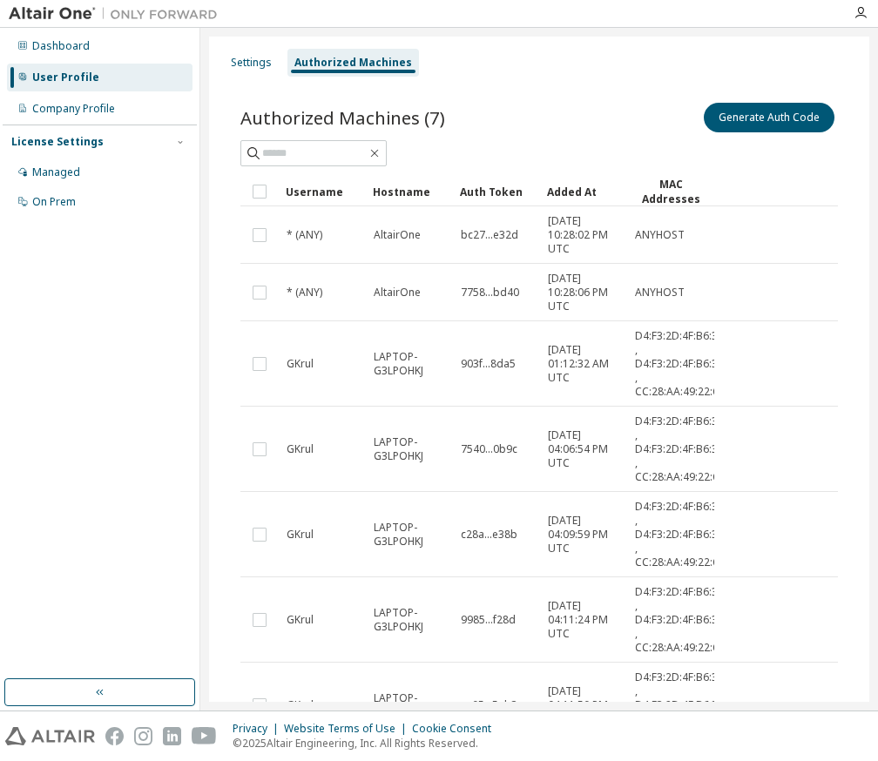
click at [697, 335] on span "D4:F3:2D:4F:B6:3F , D4:F3:2D:4F:B6:3B , CC:28:AA:49:22:CB" at bounding box center [680, 364] width 91 height 70
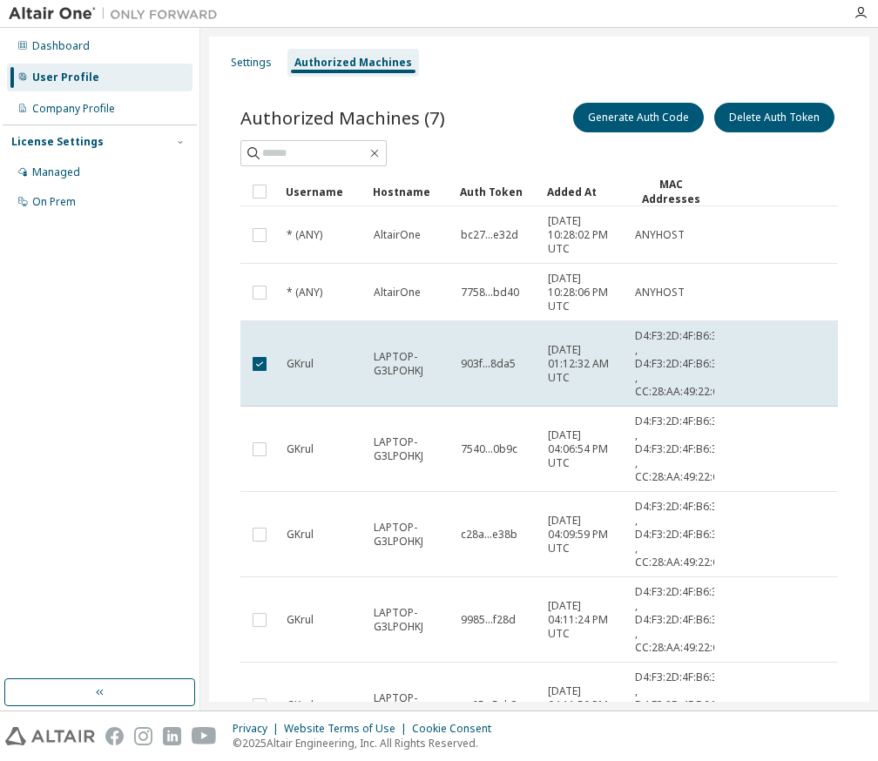
click at [697, 335] on span "D4:F3:2D:4F:B6:3F , D4:F3:2D:4F:B6:3B , CC:28:AA:49:22:CB" at bounding box center [680, 364] width 91 height 70
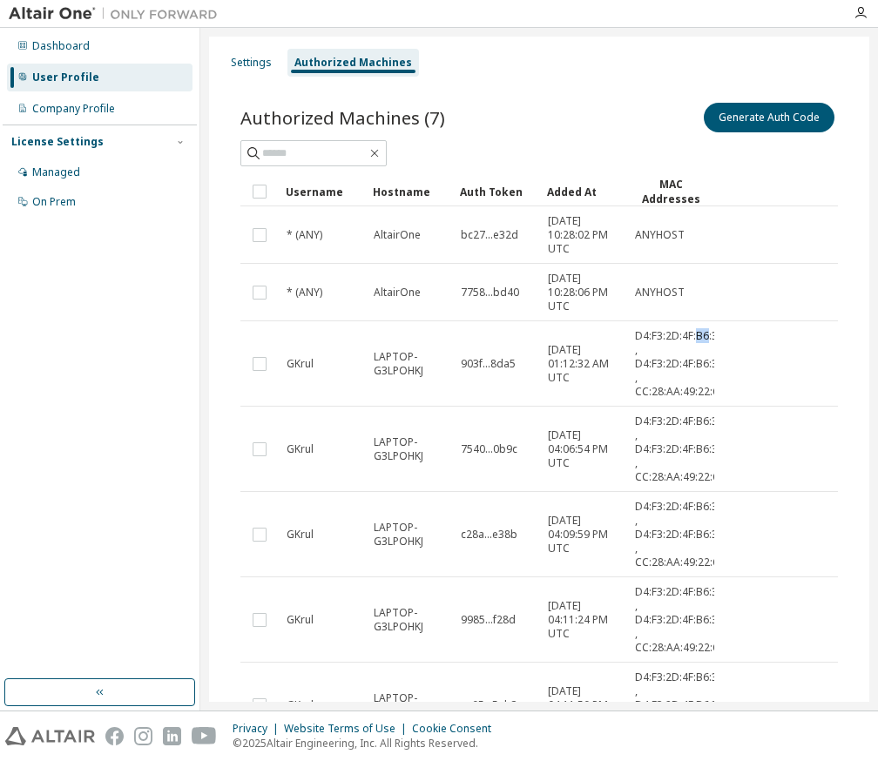
click at [697, 335] on span "D4:F3:2D:4F:B6:3F , D4:F3:2D:4F:B6:3B , CC:28:AA:49:22:CB" at bounding box center [680, 364] width 91 height 70
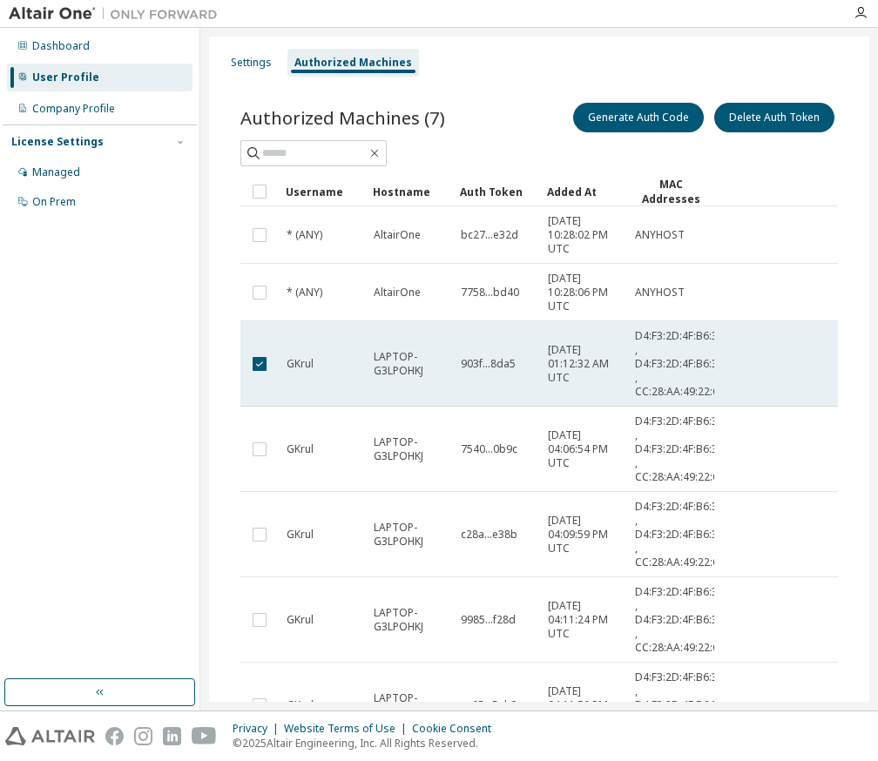
click at [685, 341] on span "D4:F3:2D:4F:B6:3F , D4:F3:2D:4F:B6:3B , CC:28:AA:49:22:CB" at bounding box center [680, 364] width 91 height 70
click at [548, 366] on span "[DATE] 01:12:32 AM UTC" at bounding box center [583, 364] width 71 height 42
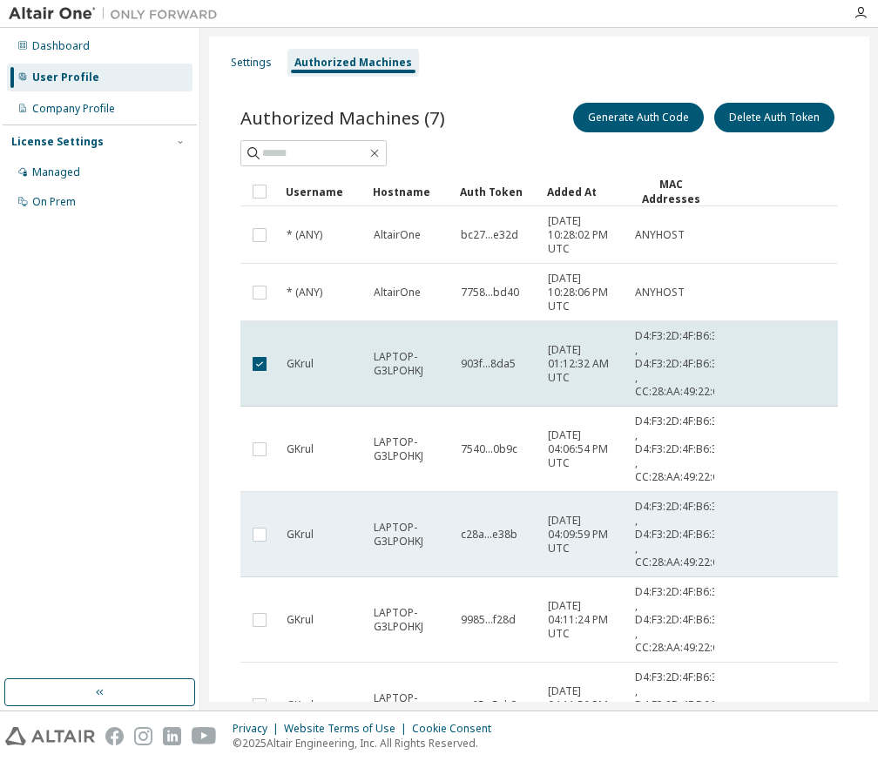
scroll to position [134, 0]
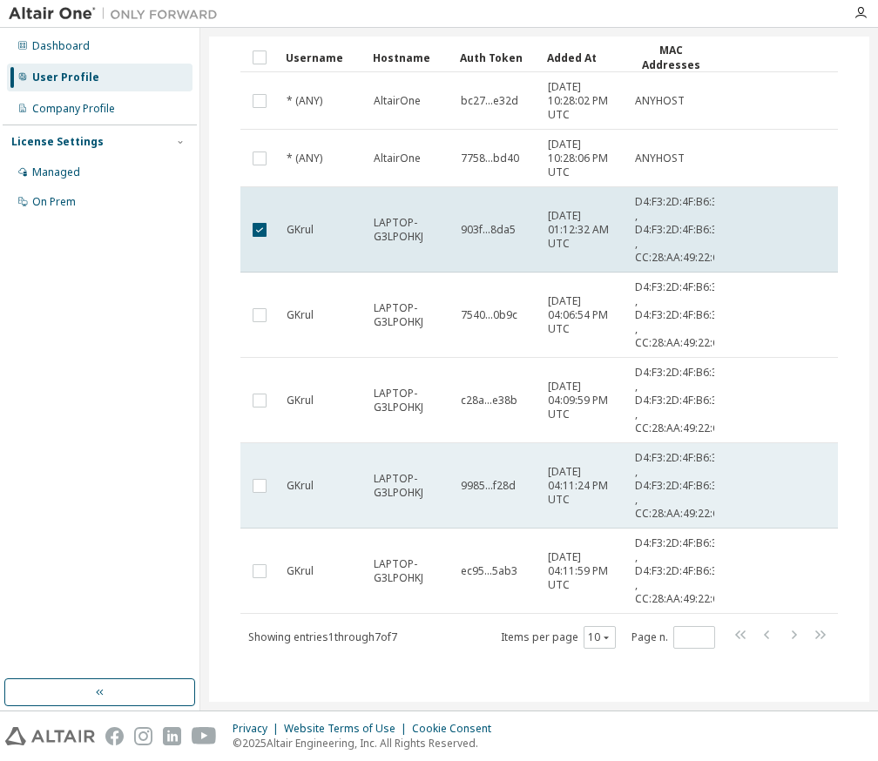
click at [507, 469] on td "9985...f28d" at bounding box center [496, 485] width 87 height 85
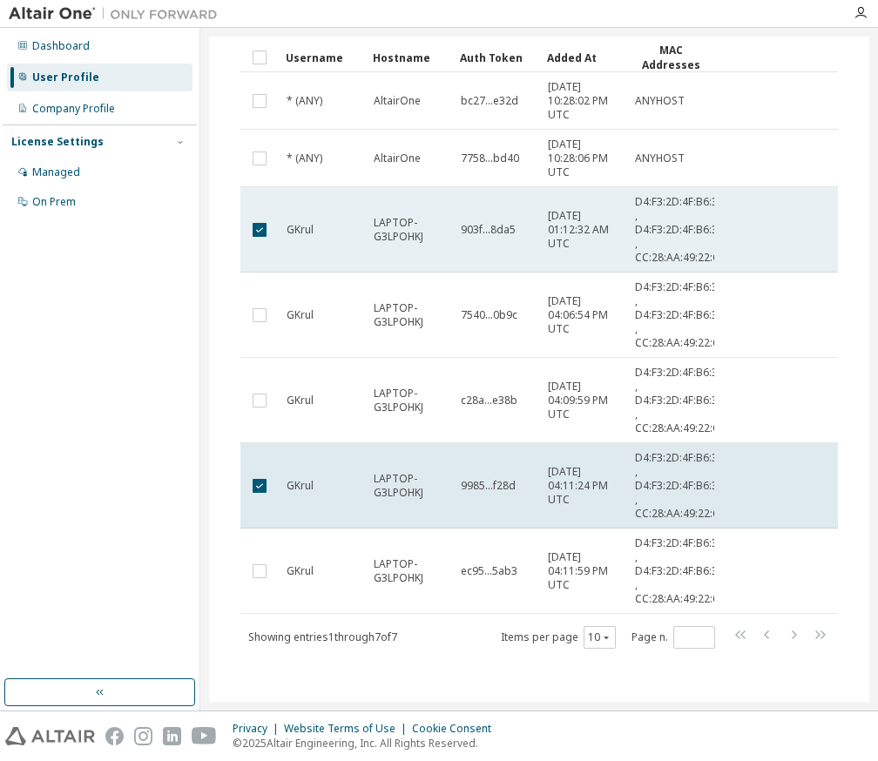
click at [268, 202] on td at bounding box center [259, 229] width 38 height 85
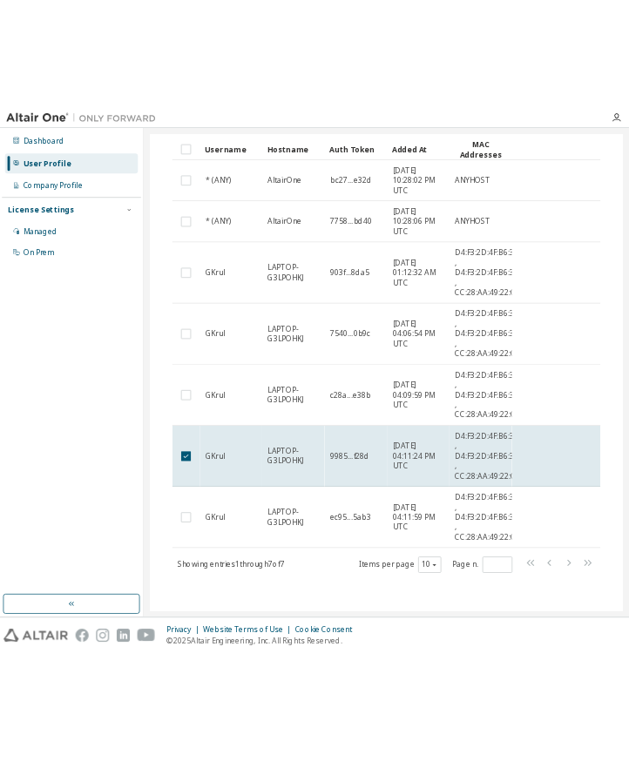
scroll to position [0, 0]
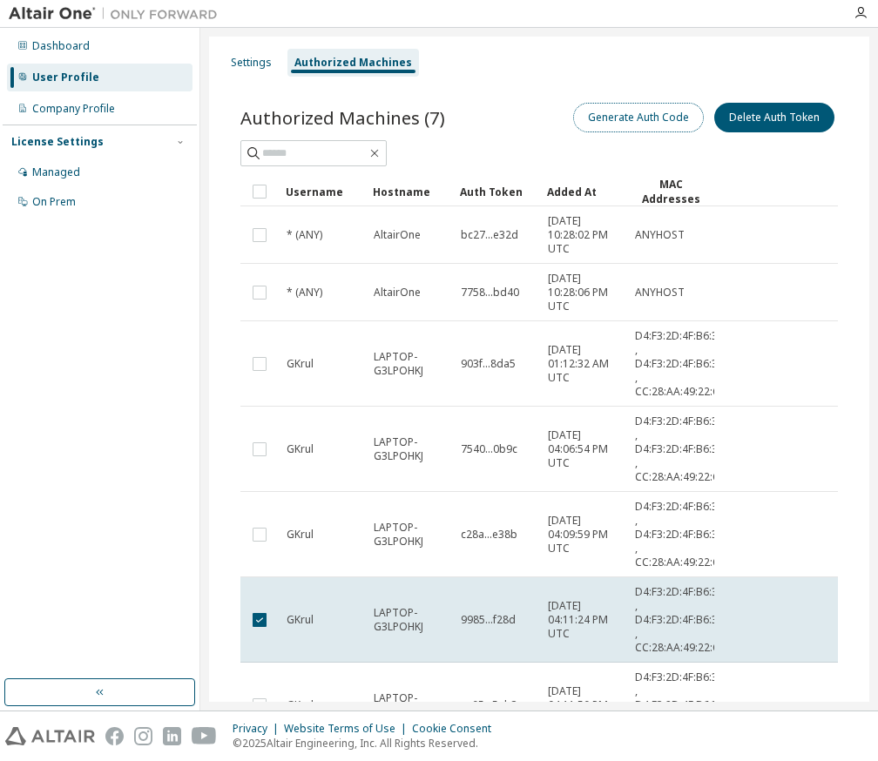
click at [643, 121] on button "Generate Auth Code" at bounding box center [638, 118] width 131 height 30
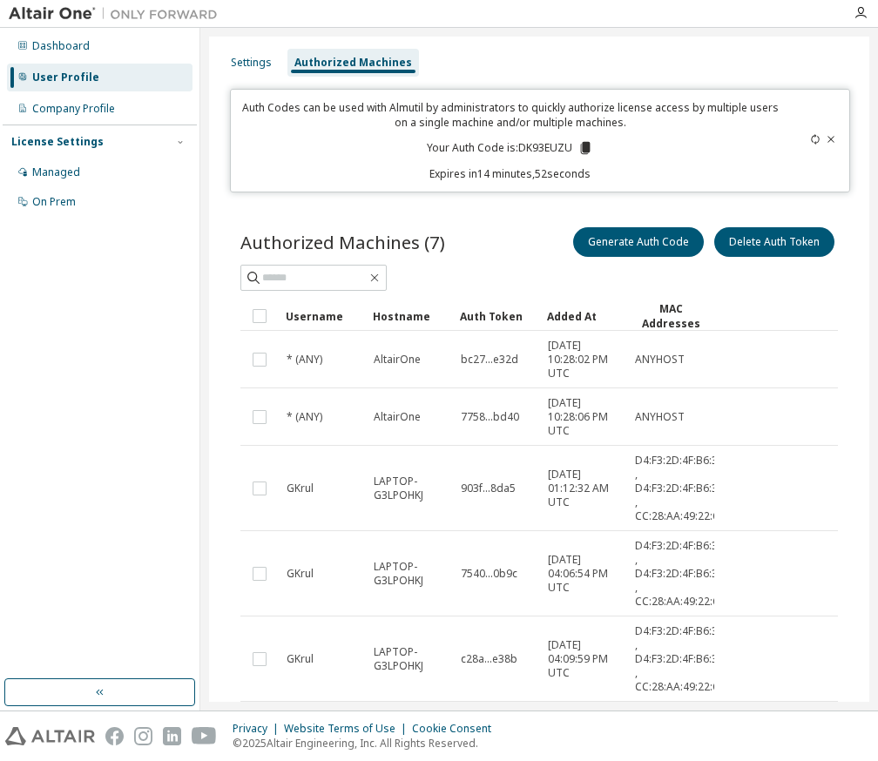
click at [547, 142] on p "Your Auth Code is: DK93EUZU" at bounding box center [510, 148] width 166 height 16
copy p "DK93EUZU"
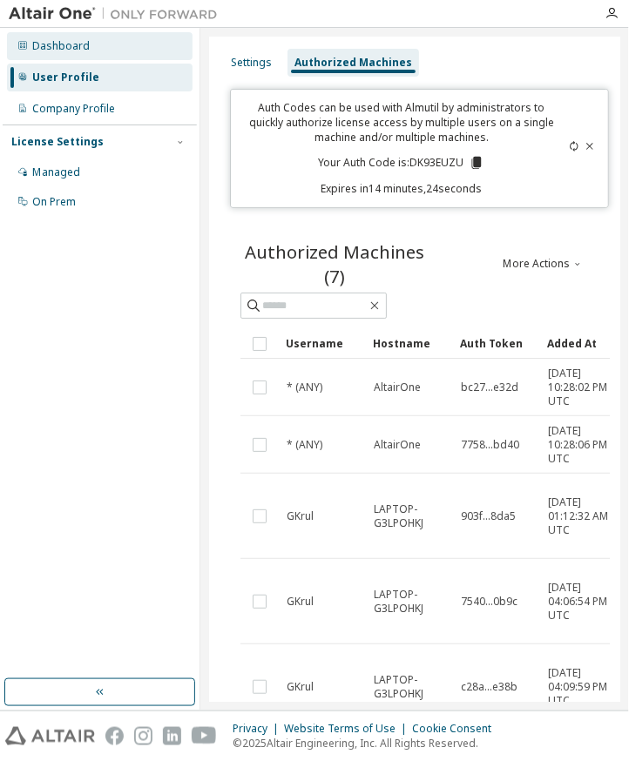
click at [80, 59] on div "Dashboard" at bounding box center [99, 46] width 185 height 28
